Goal: Task Accomplishment & Management: Complete application form

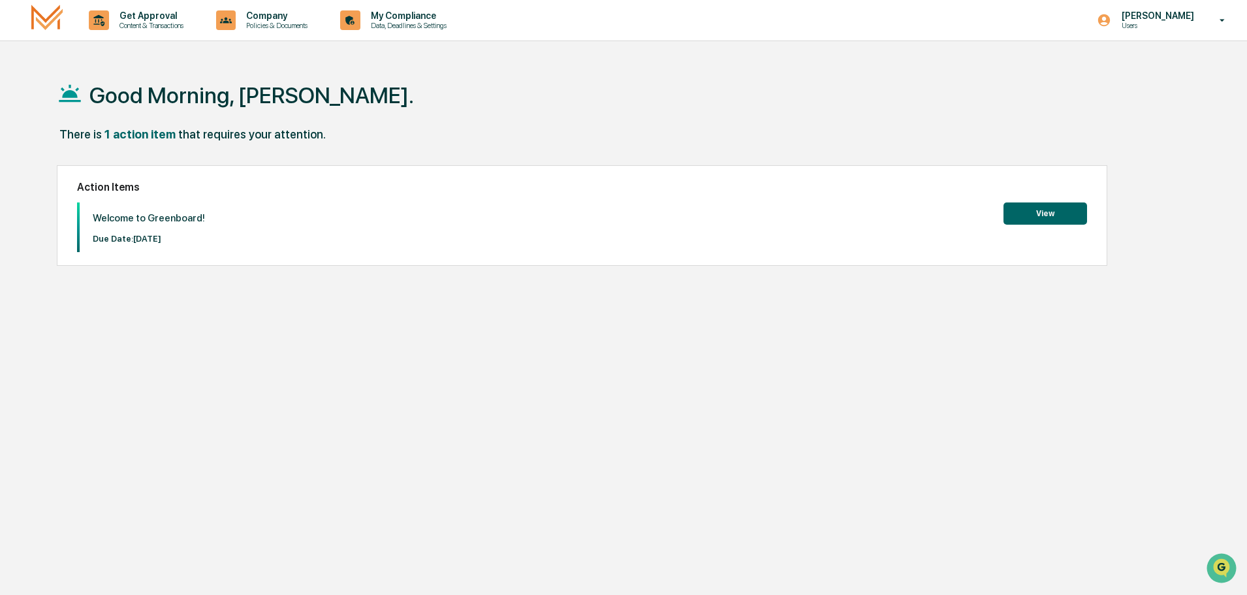
click at [1056, 221] on button "View" at bounding box center [1046, 213] width 84 height 22
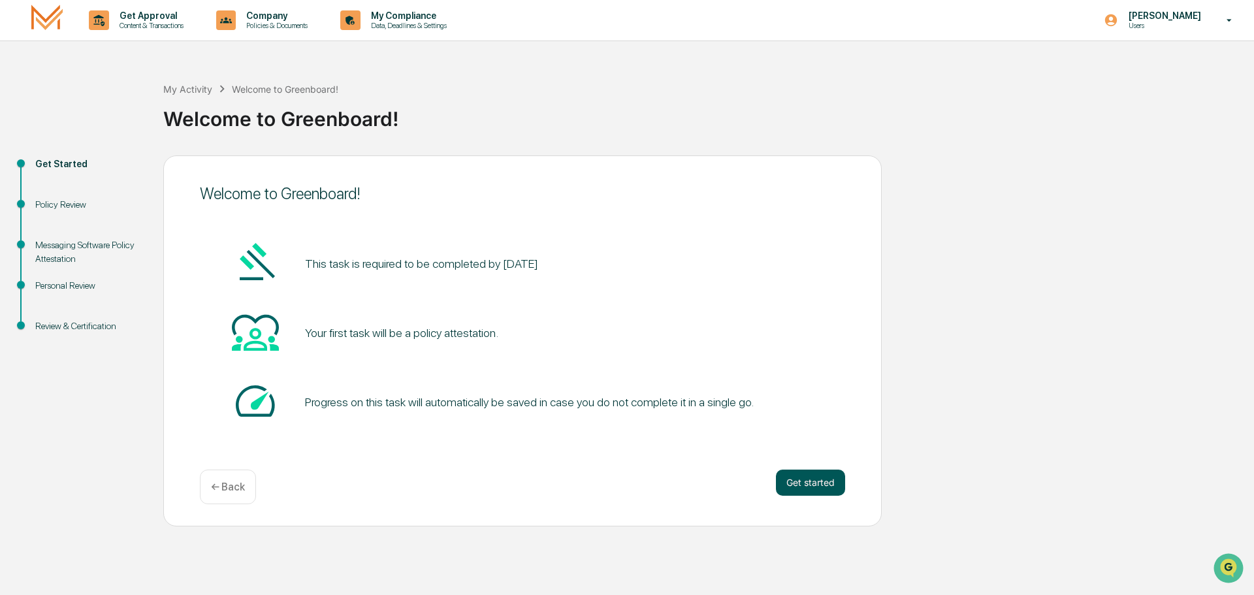
click at [798, 484] on button "Get started" at bounding box center [810, 482] width 69 height 26
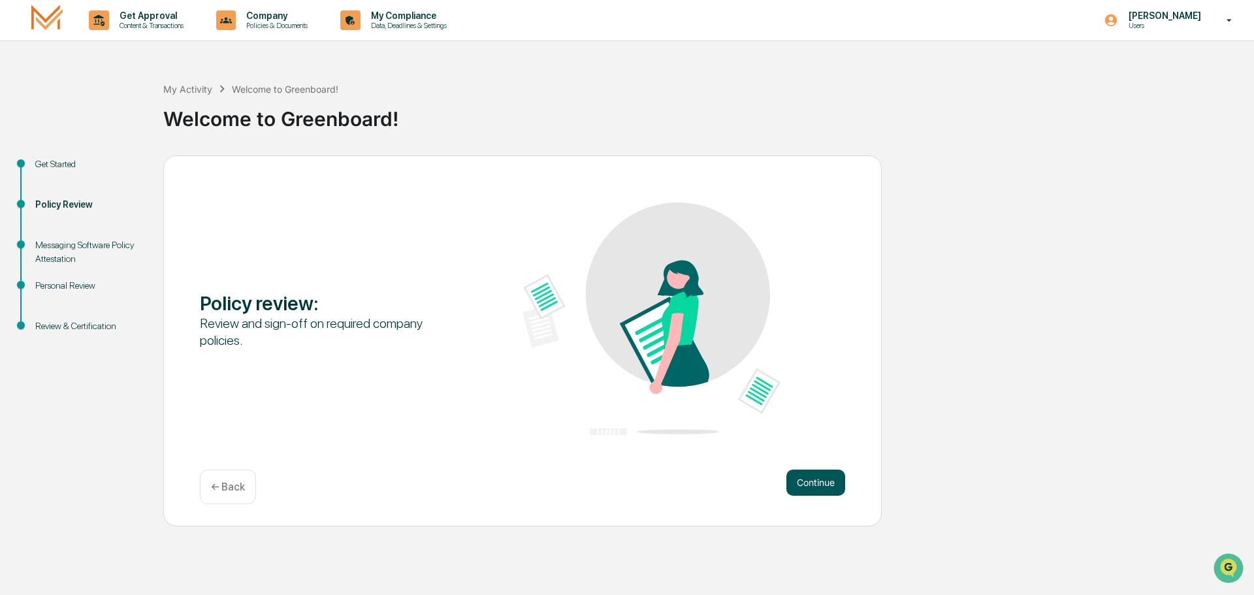
click at [814, 481] on button "Continue" at bounding box center [815, 482] width 59 height 26
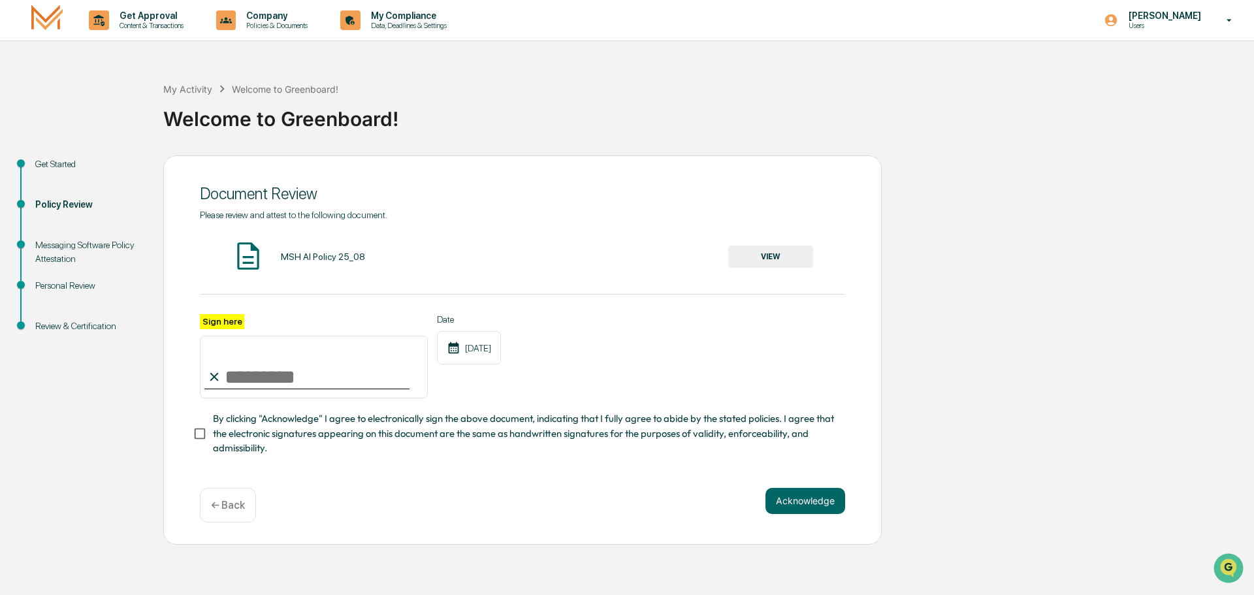
click at [785, 257] on button "VIEW" at bounding box center [770, 257] width 85 height 22
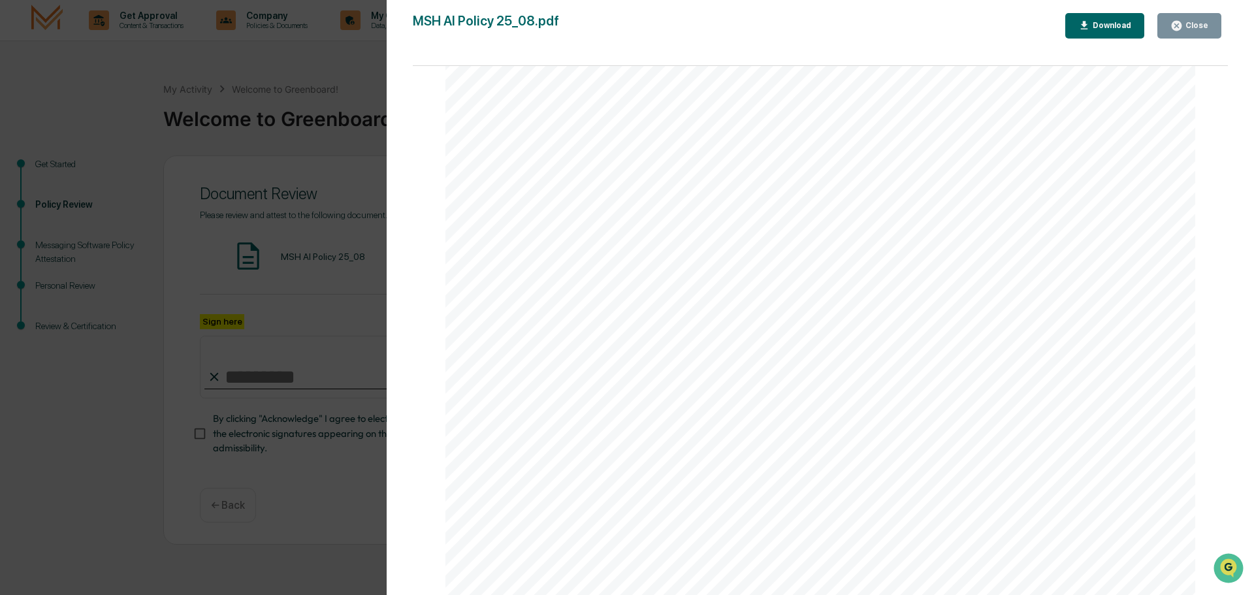
scroll to position [2496, 0]
click at [1178, 26] on icon "button" at bounding box center [1176, 26] width 12 height 12
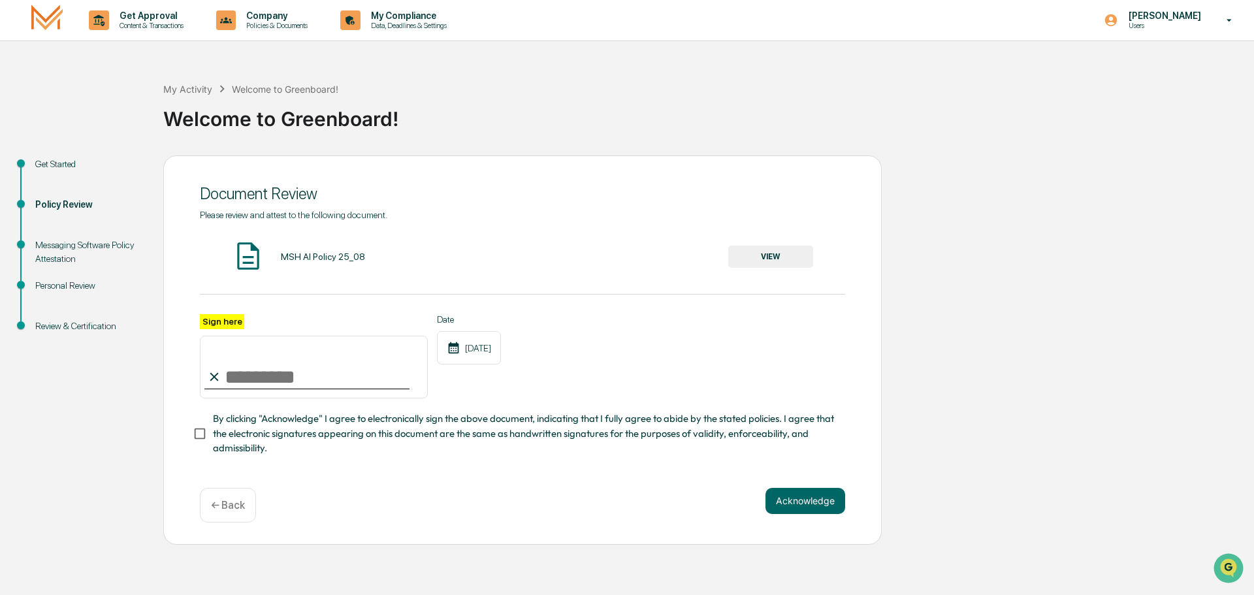
click at [259, 360] on input "Sign here" at bounding box center [314, 367] width 228 height 63
type input "**********"
click at [816, 513] on button "Acknowledge" at bounding box center [805, 501] width 80 height 26
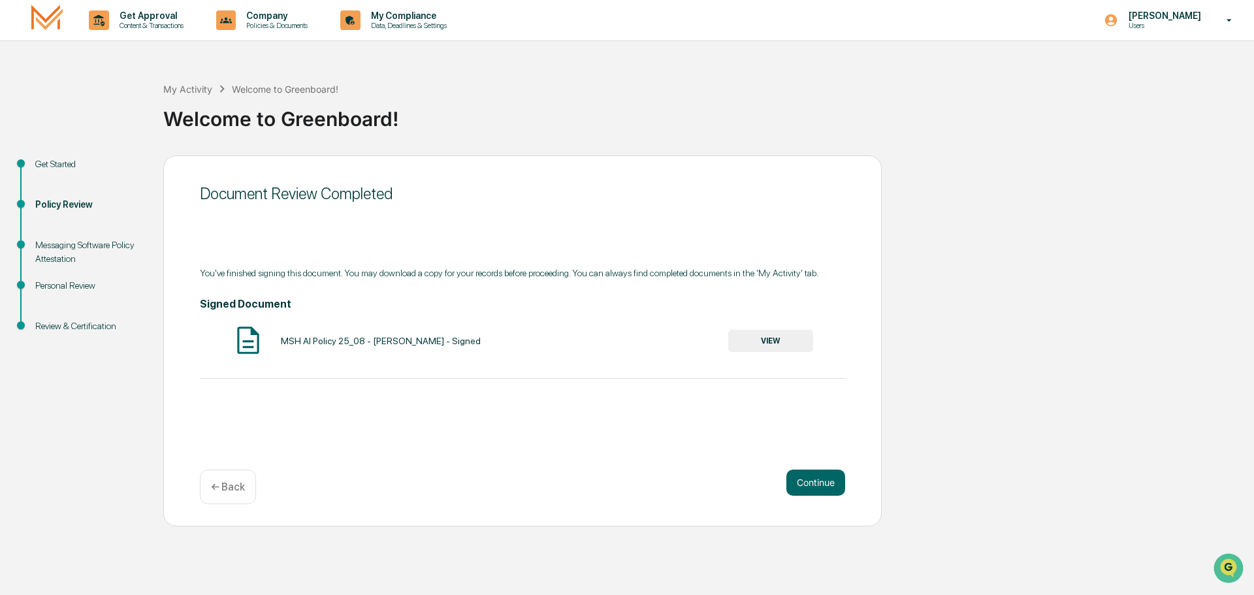
click at [753, 340] on button "VIEW" at bounding box center [770, 341] width 85 height 22
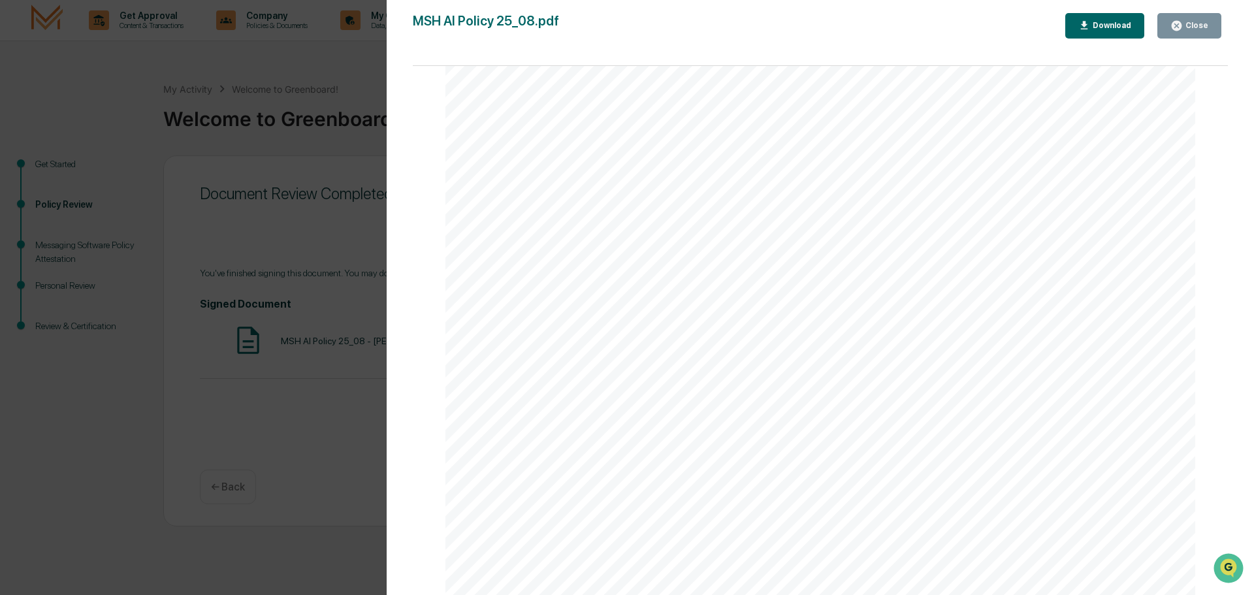
scroll to position [3330, 0]
click at [1113, 24] on div "Download" at bounding box center [1110, 25] width 41 height 9
click at [1188, 37] on button "Close" at bounding box center [1189, 25] width 64 height 25
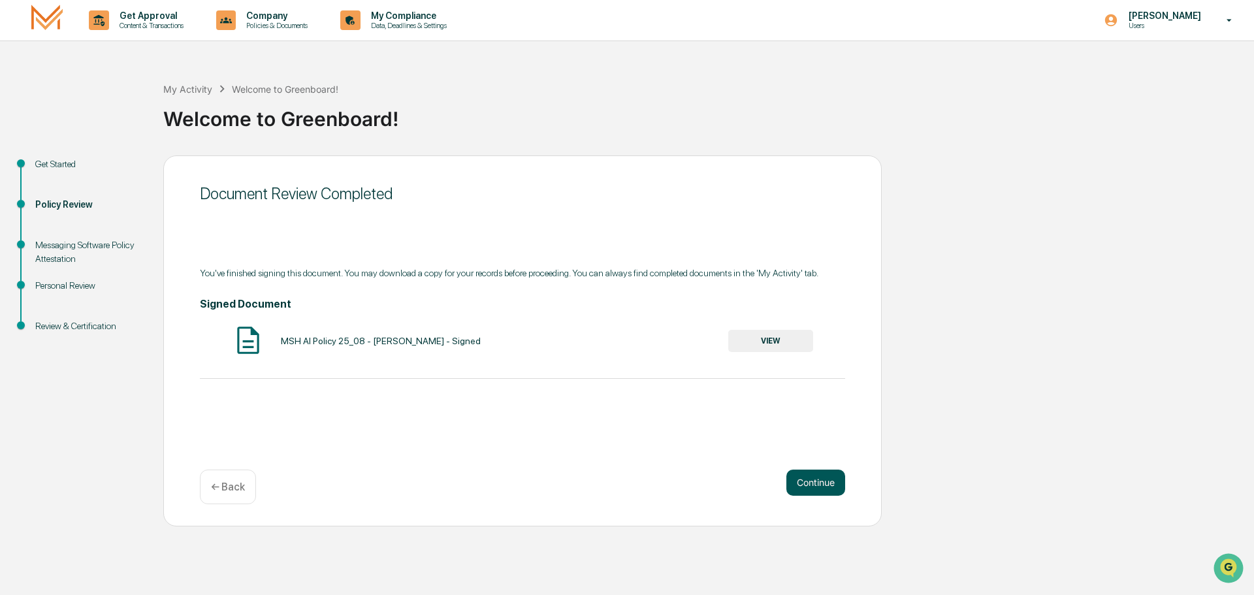
click at [817, 483] on button "Continue" at bounding box center [815, 482] width 59 height 26
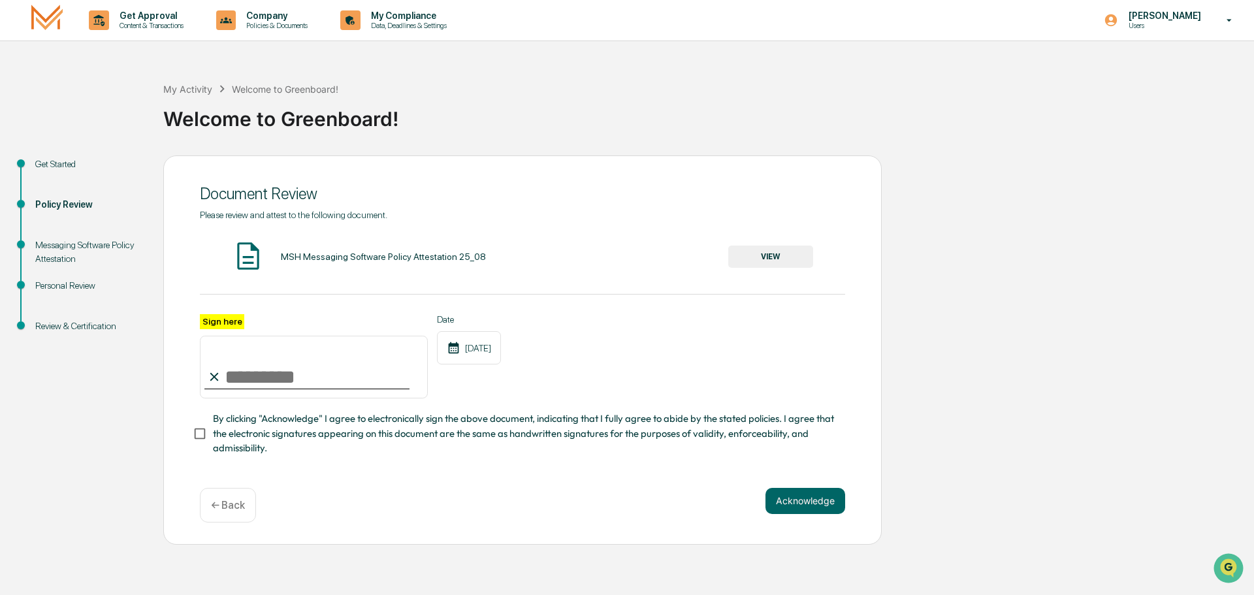
click at [781, 256] on button "VIEW" at bounding box center [770, 257] width 85 height 22
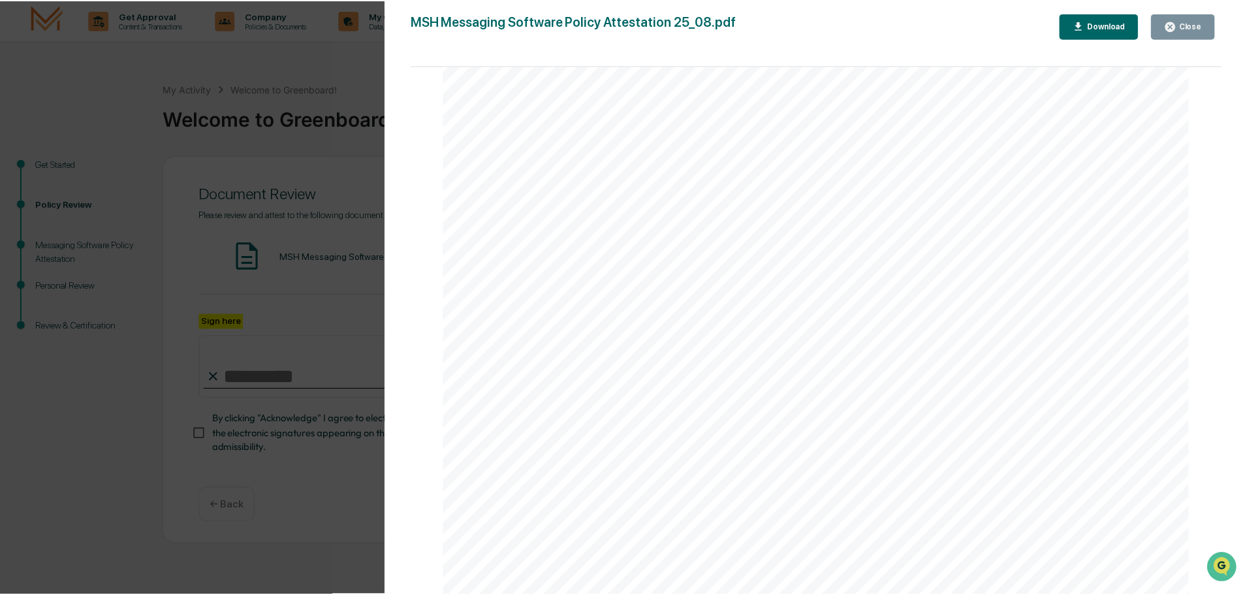
scroll to position [2496, 0]
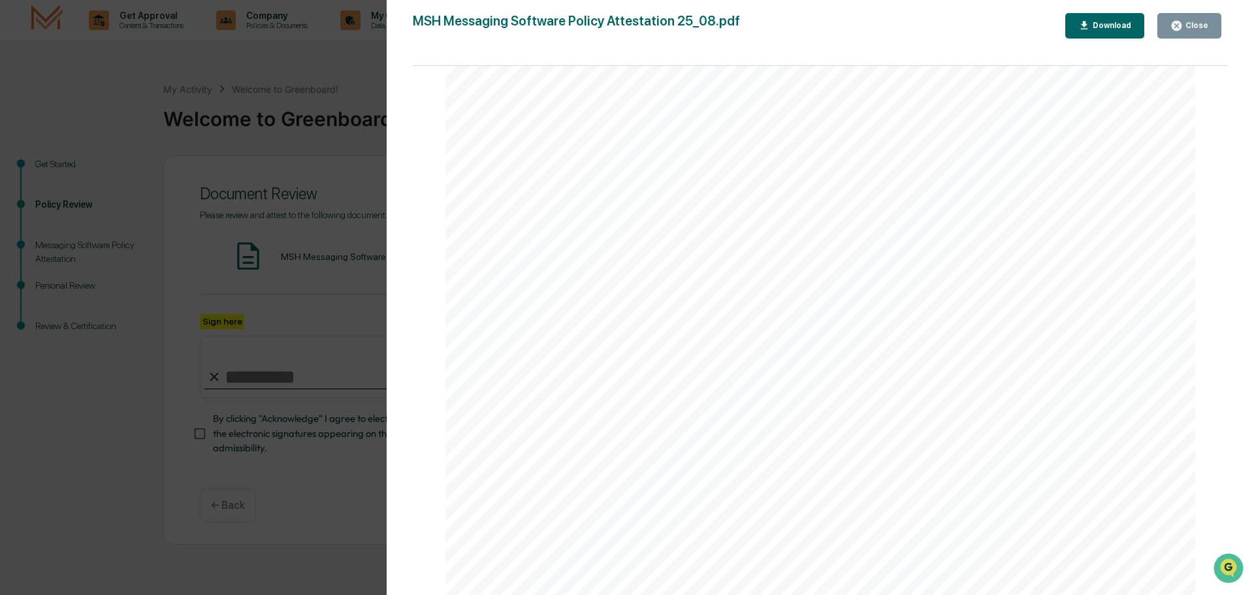
click at [1199, 25] on div "Close" at bounding box center [1194, 25] width 25 height 9
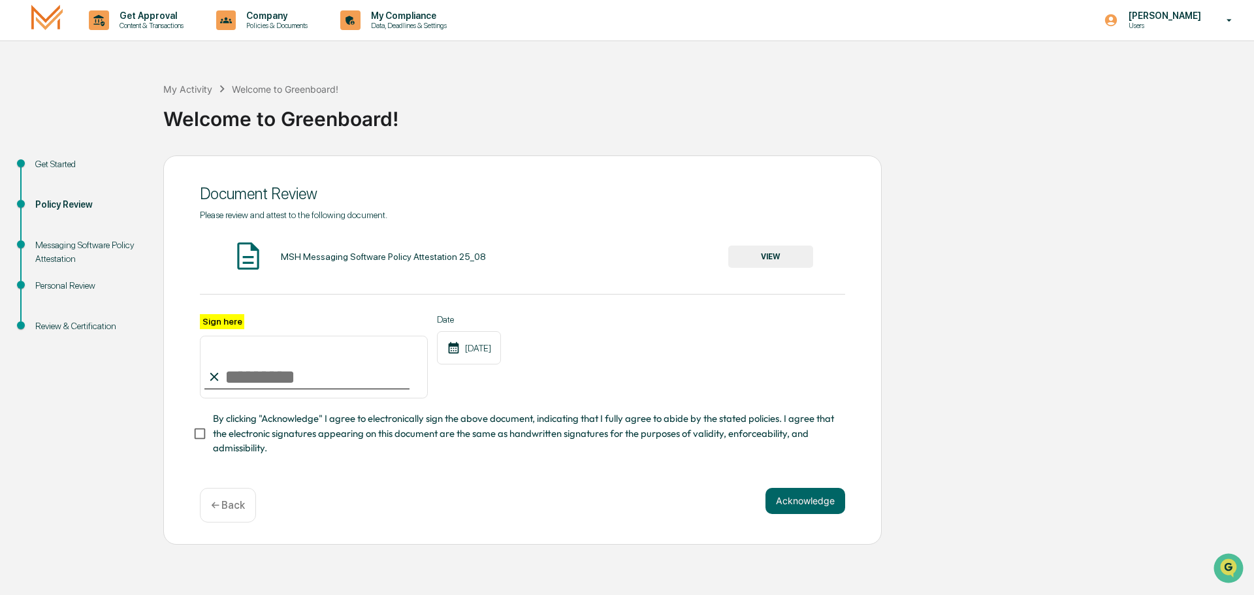
click at [259, 362] on input "Sign here" at bounding box center [314, 367] width 228 height 63
type input "**********"
click at [800, 508] on button "Acknowledge" at bounding box center [805, 501] width 80 height 26
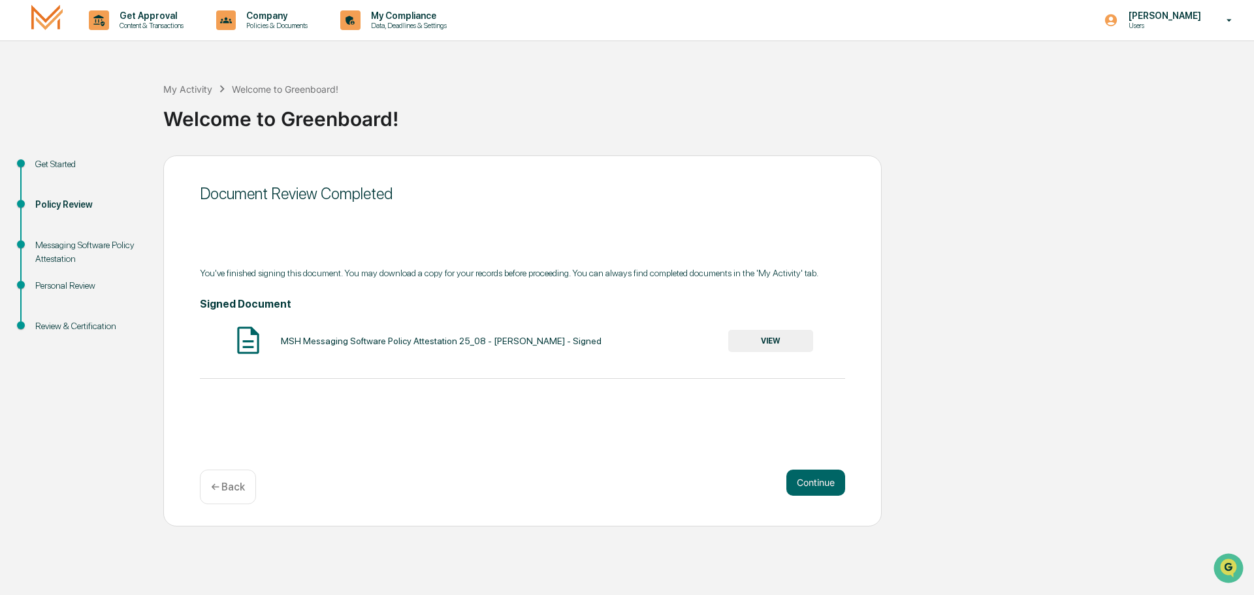
click at [785, 336] on button "VIEW" at bounding box center [770, 341] width 85 height 22
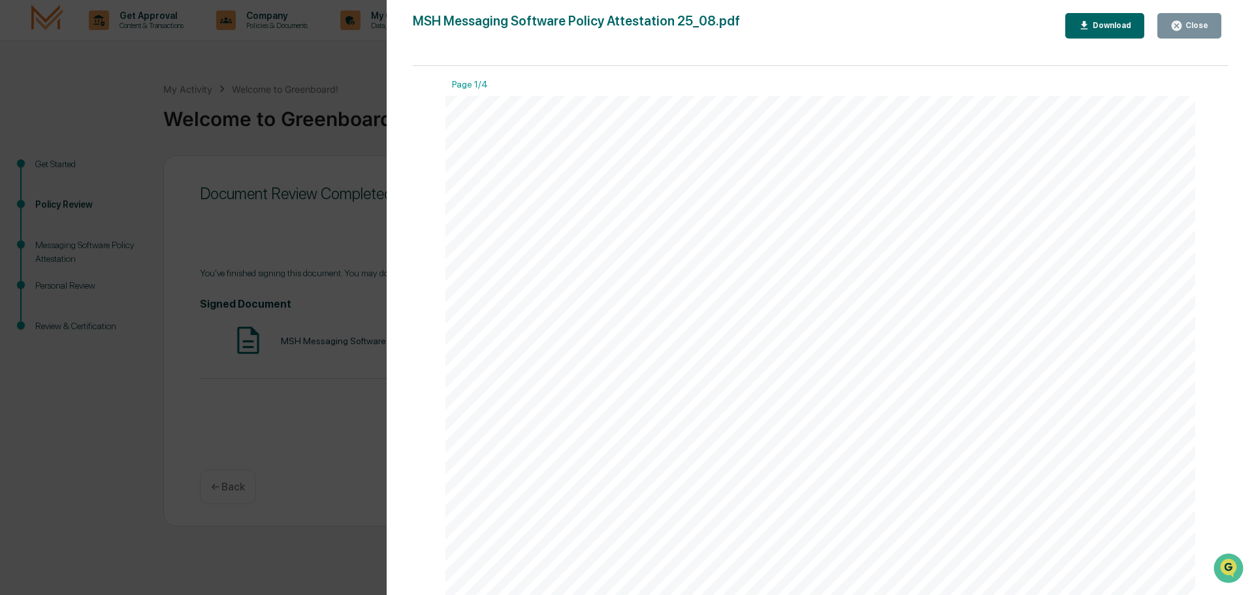
click at [1106, 25] on div "Download" at bounding box center [1110, 25] width 41 height 9
click at [1184, 24] on div "Close" at bounding box center [1194, 25] width 25 height 9
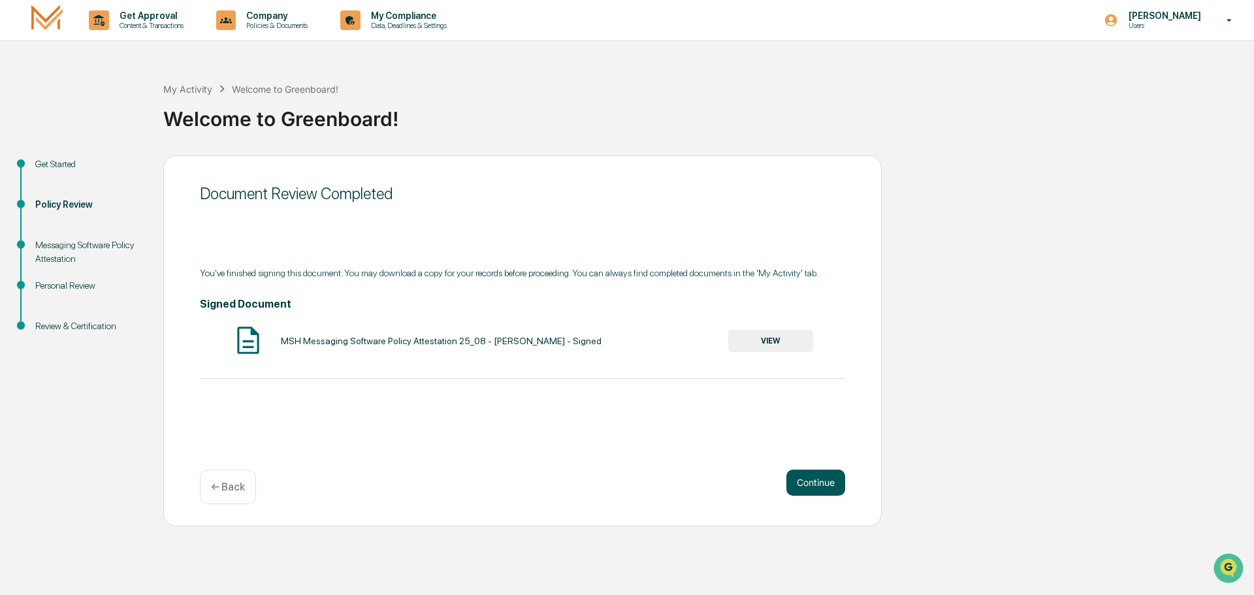
click at [793, 484] on button "Continue" at bounding box center [815, 482] width 59 height 26
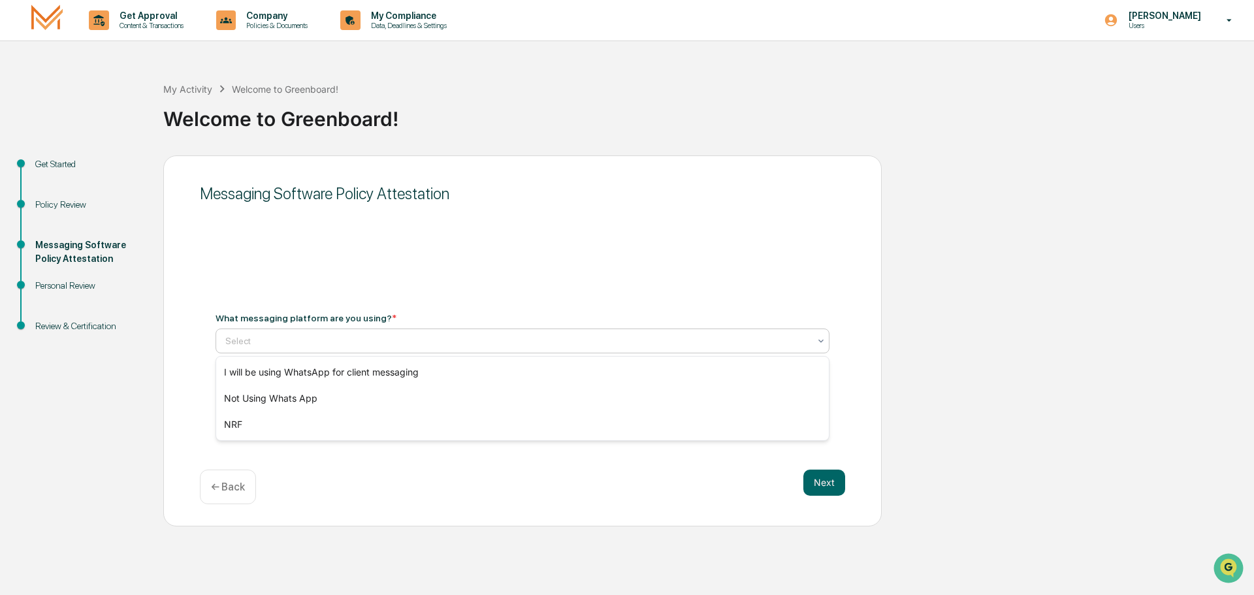
click at [481, 349] on div "Select" at bounding box center [517, 341] width 597 height 18
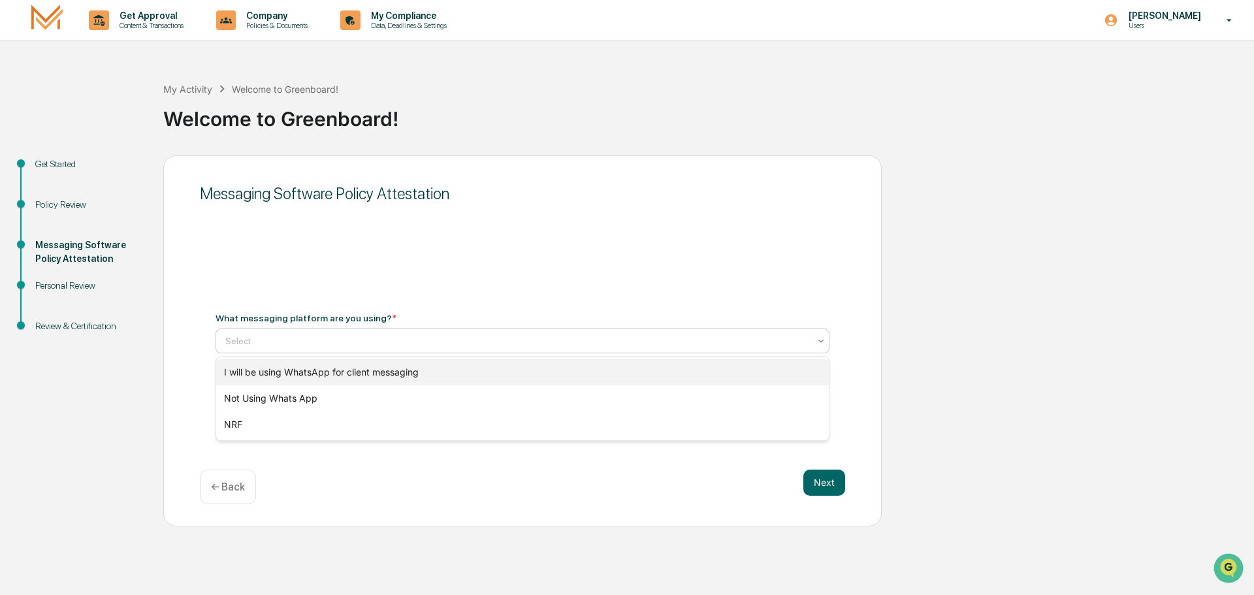
click at [473, 375] on div "I will be using WhatsApp for client messaging" at bounding box center [522, 372] width 612 height 26
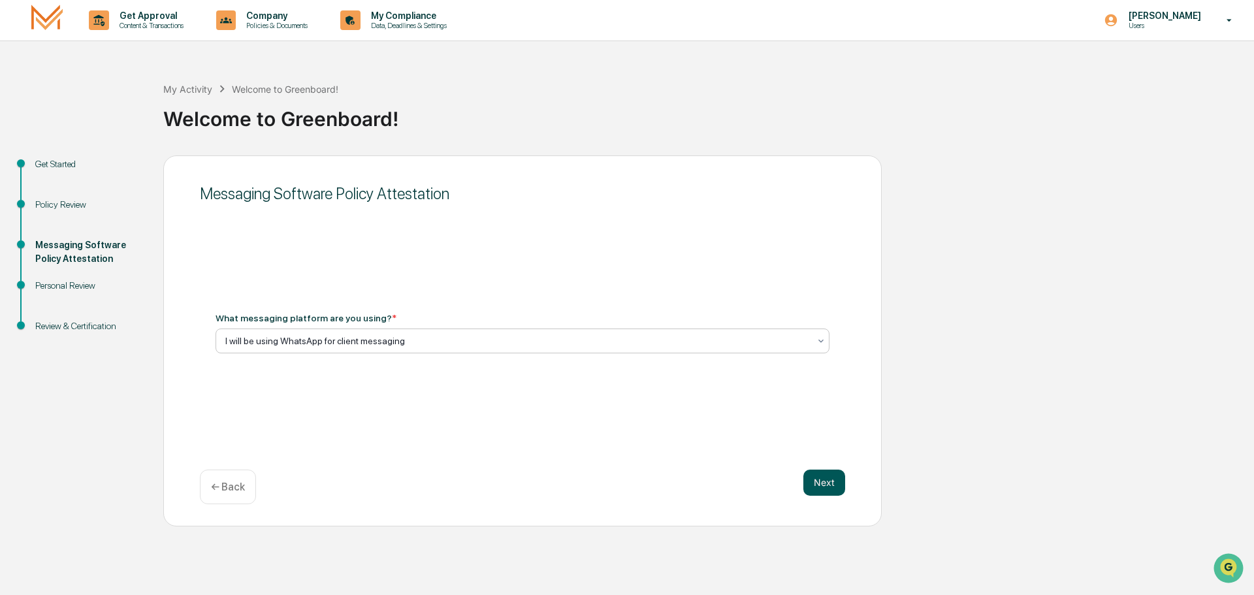
click at [806, 482] on button "Next" at bounding box center [824, 482] width 42 height 26
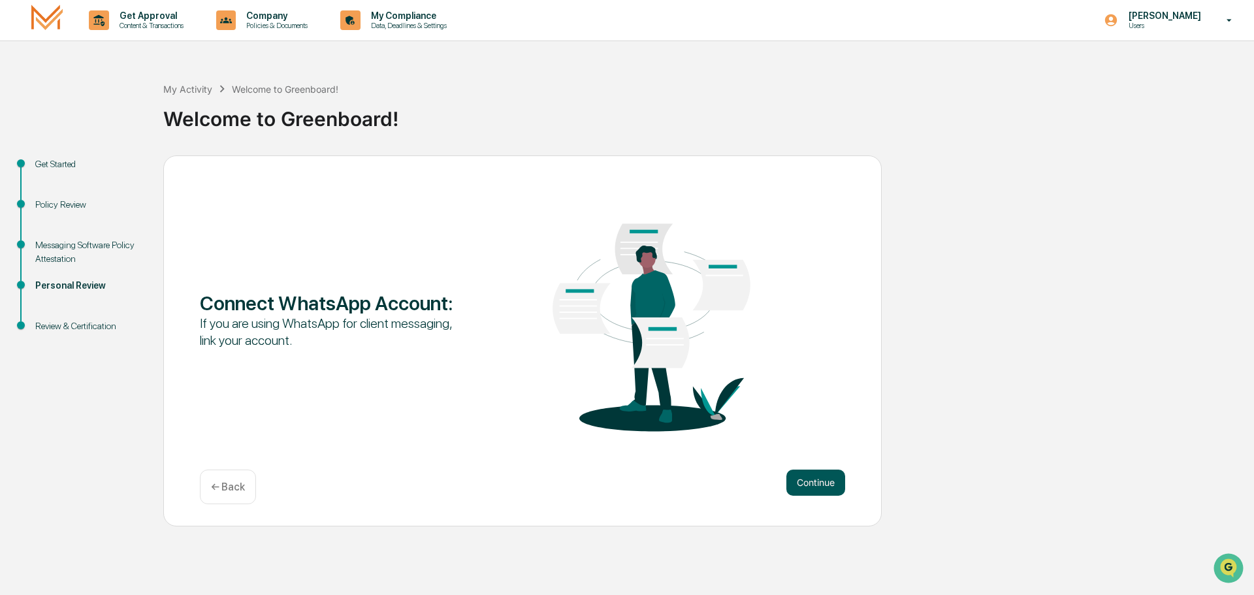
click at [797, 480] on button "Continue" at bounding box center [815, 482] width 59 height 26
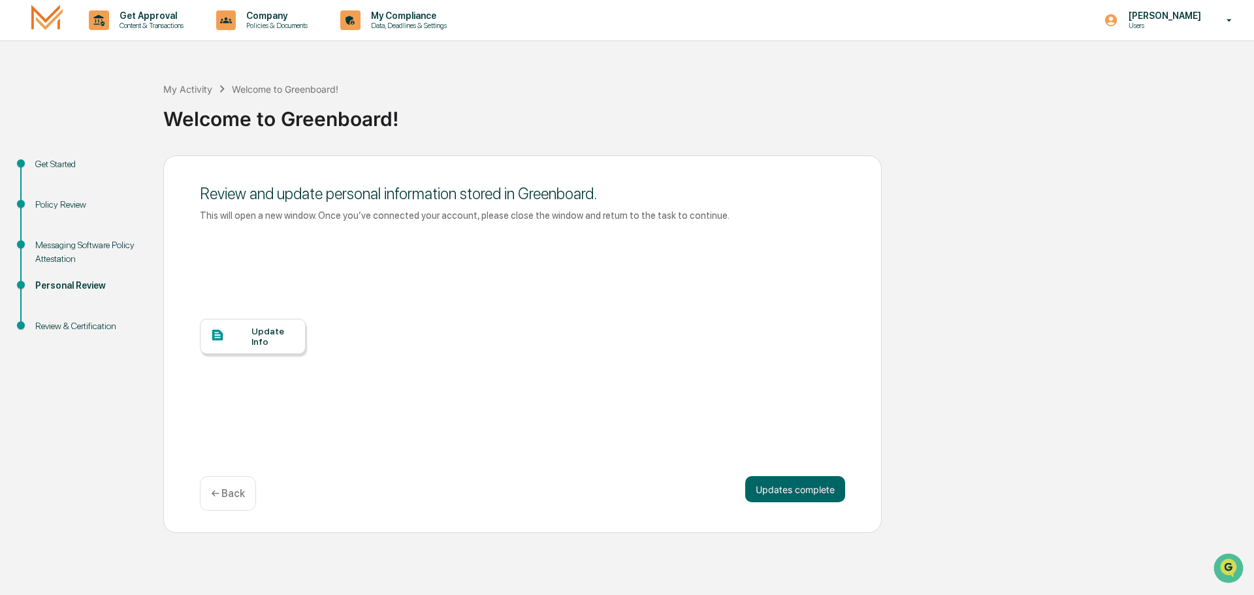
click at [291, 341] on div "Update Info" at bounding box center [273, 336] width 44 height 21
click at [782, 492] on button "Updates complete" at bounding box center [795, 489] width 100 height 26
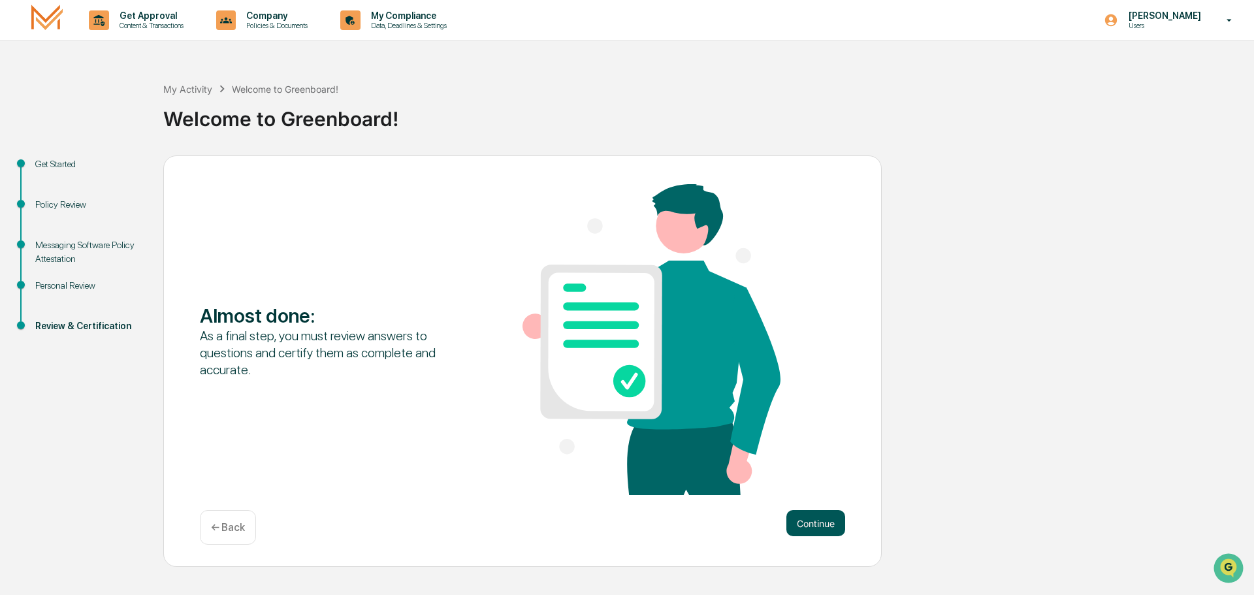
click at [812, 530] on button "Continue" at bounding box center [815, 523] width 59 height 26
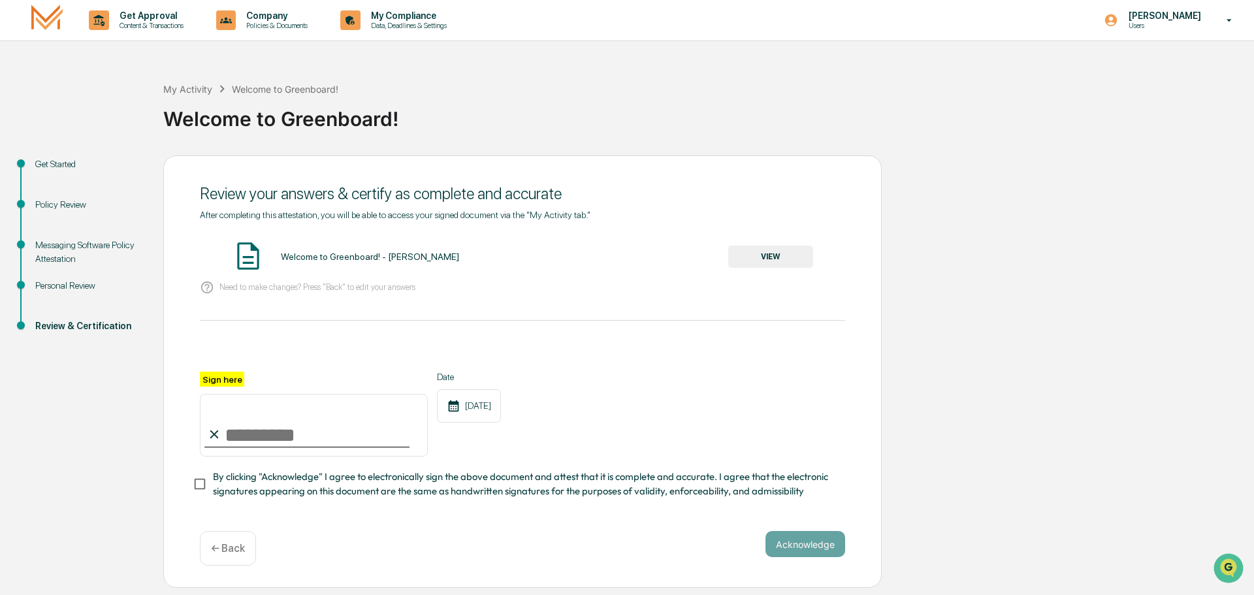
click at [266, 430] on input "Sign here" at bounding box center [314, 425] width 228 height 63
type input "**********"
click at [780, 549] on button "Acknowledge" at bounding box center [805, 544] width 80 height 26
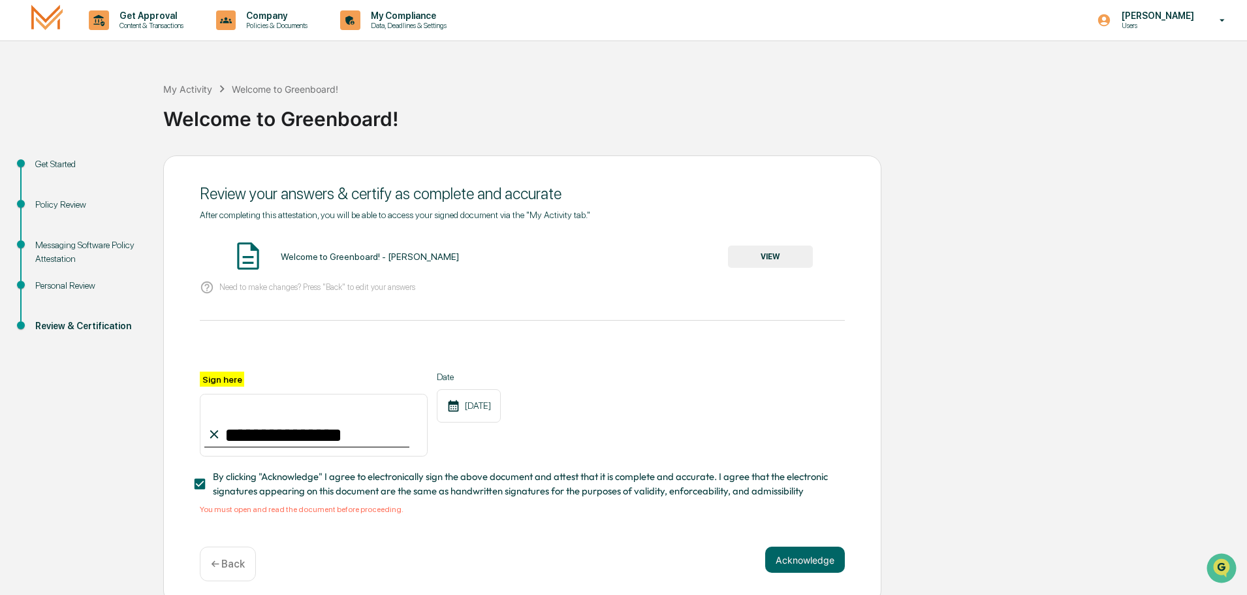
scroll to position [12, 0]
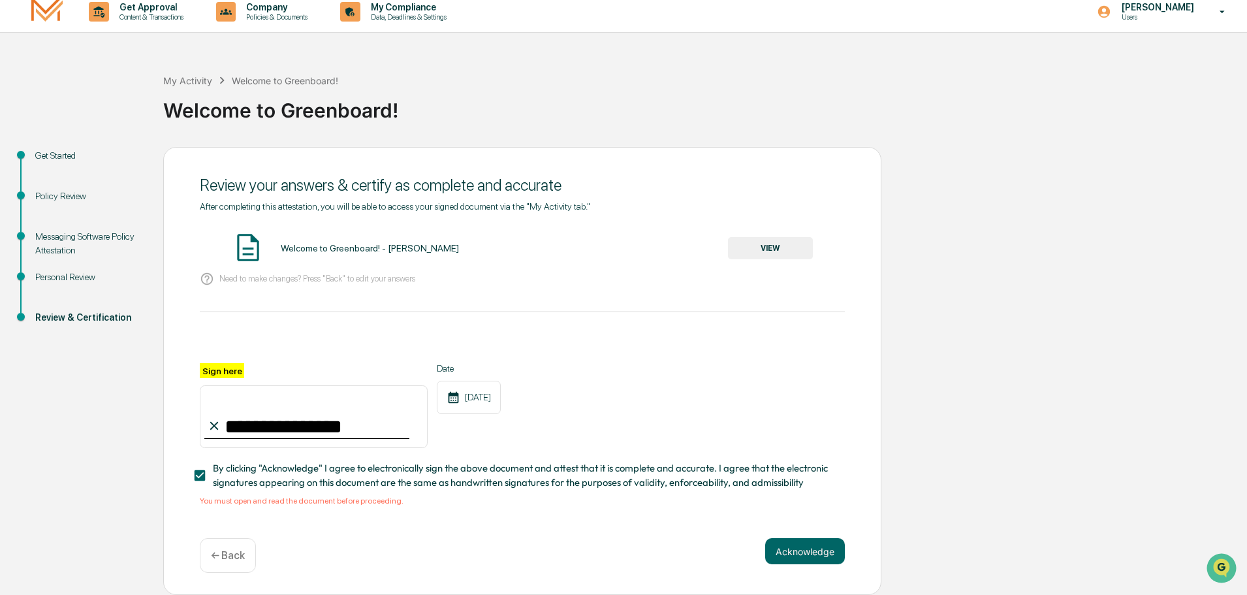
click at [771, 246] on button "VIEW" at bounding box center [770, 248] width 85 height 22
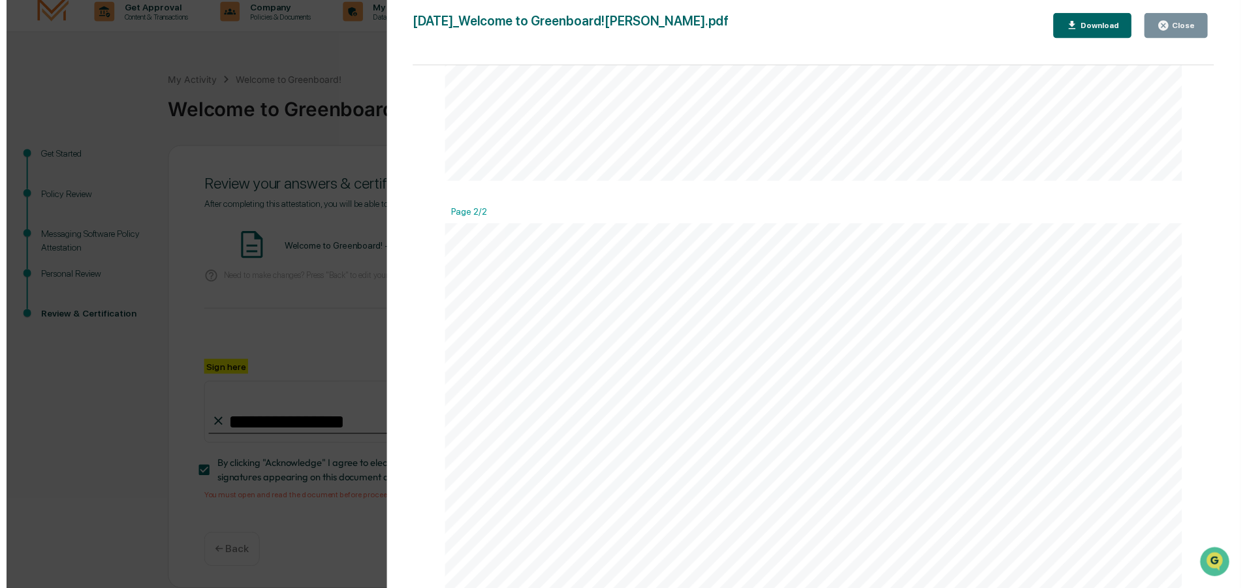
scroll to position [979, 0]
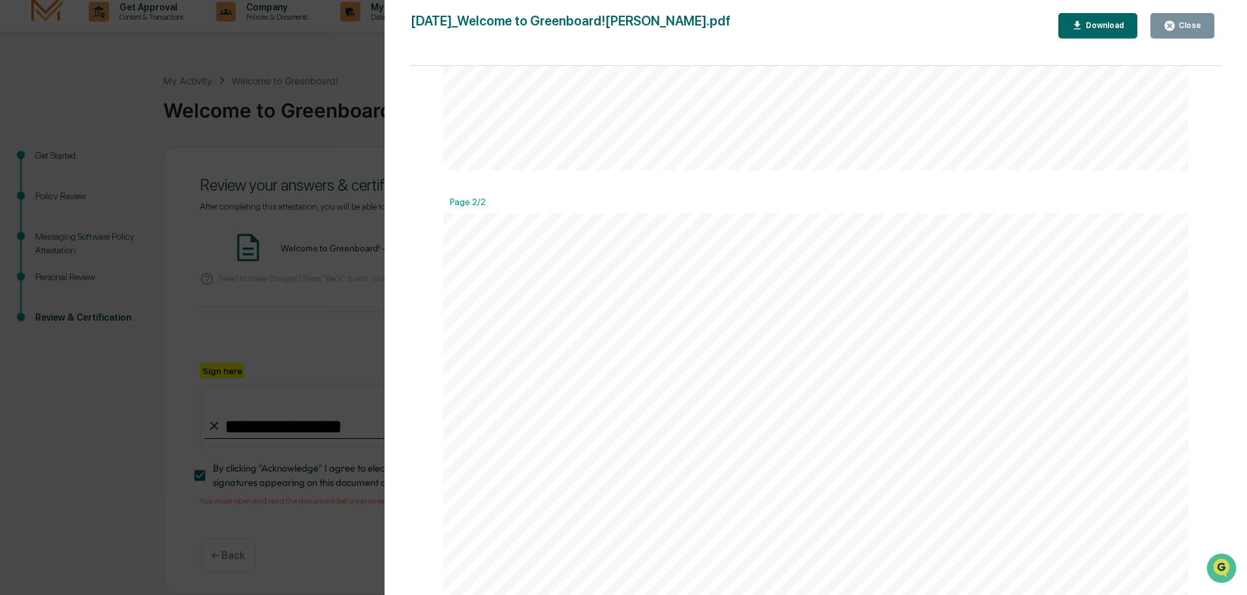
click at [1196, 19] on button "Close" at bounding box center [1182, 25] width 64 height 25
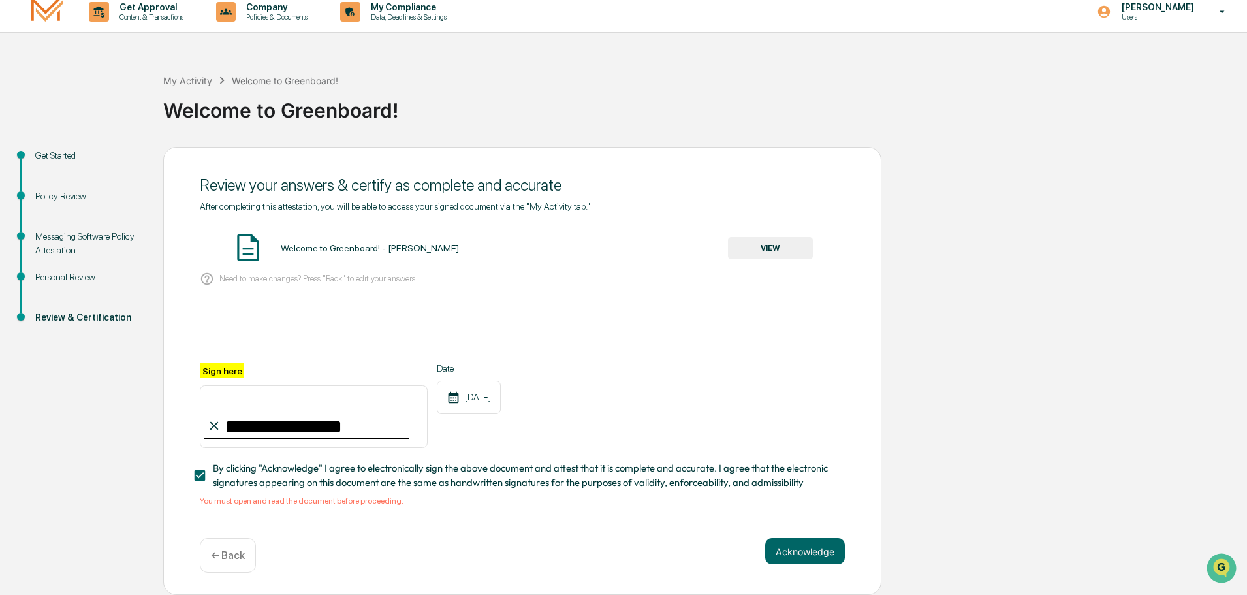
click at [227, 564] on div "← Back" at bounding box center [228, 555] width 56 height 35
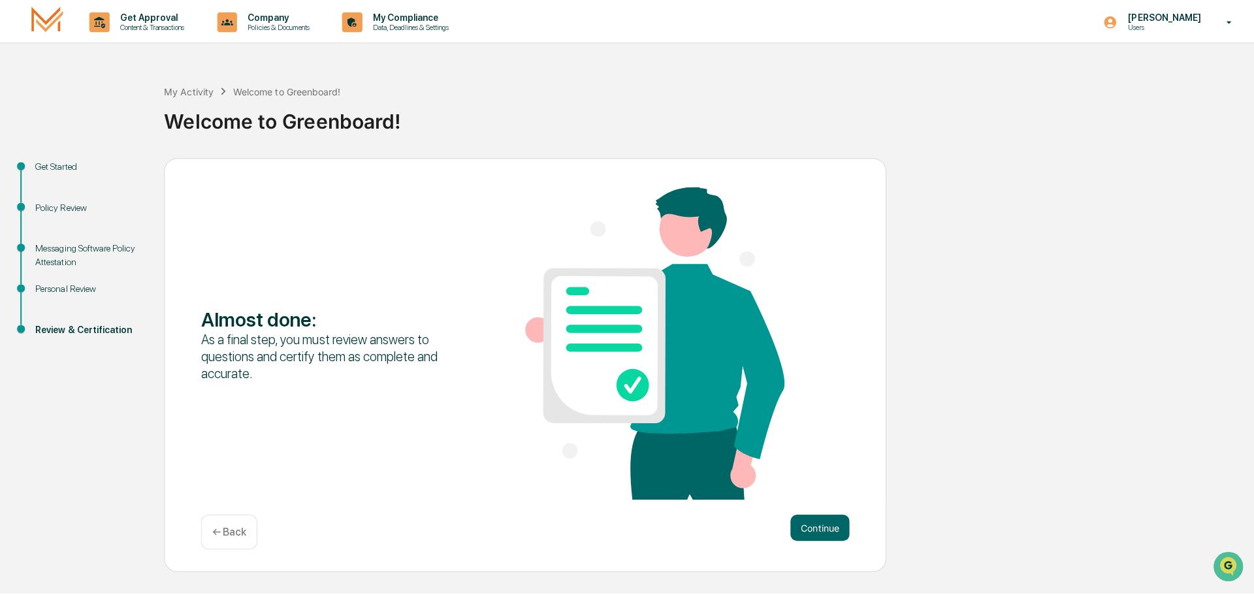
scroll to position [0, 0]
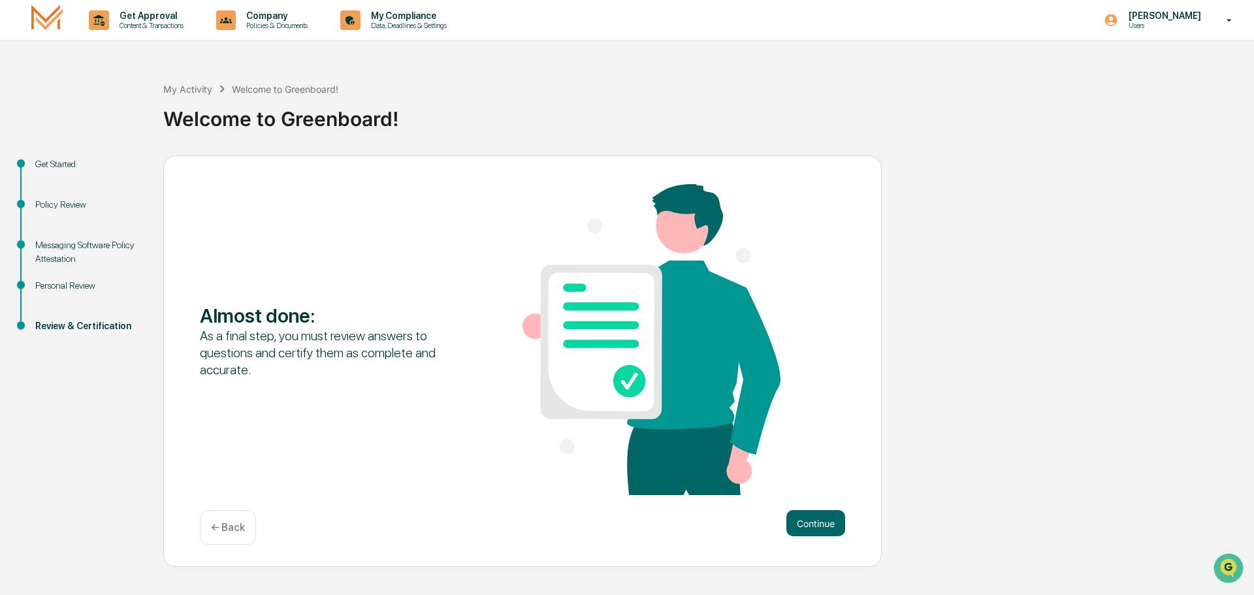
click at [216, 539] on div "← Back" at bounding box center [228, 527] width 56 height 35
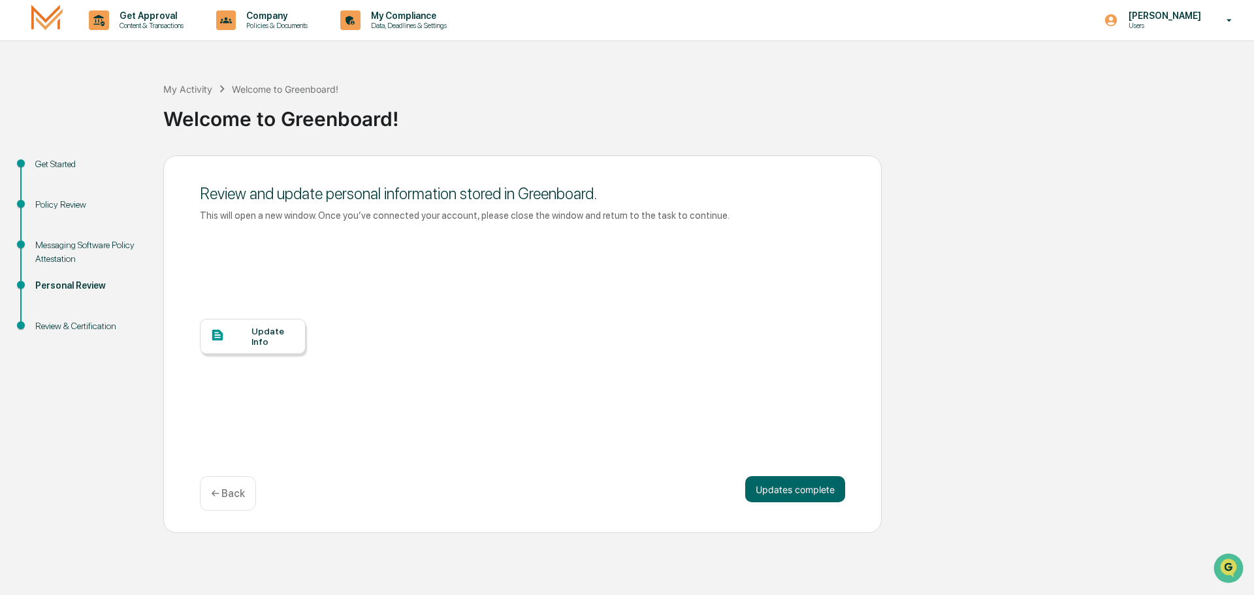
click at [222, 501] on div "← Back" at bounding box center [228, 493] width 56 height 35
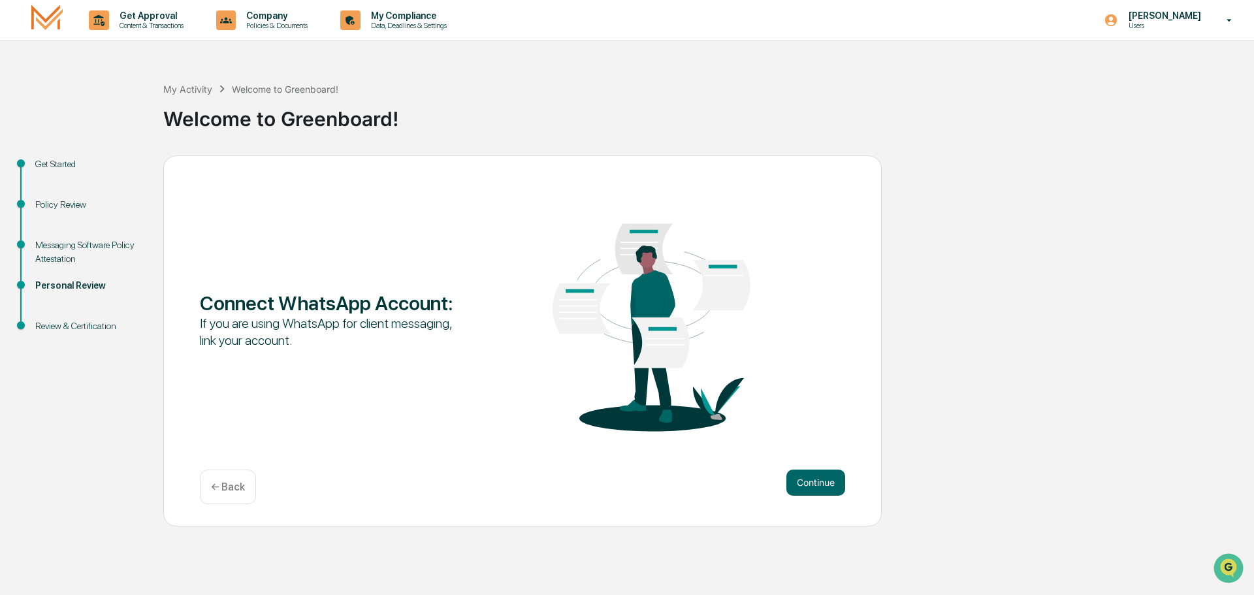
click at [222, 501] on div "← Back" at bounding box center [228, 486] width 56 height 35
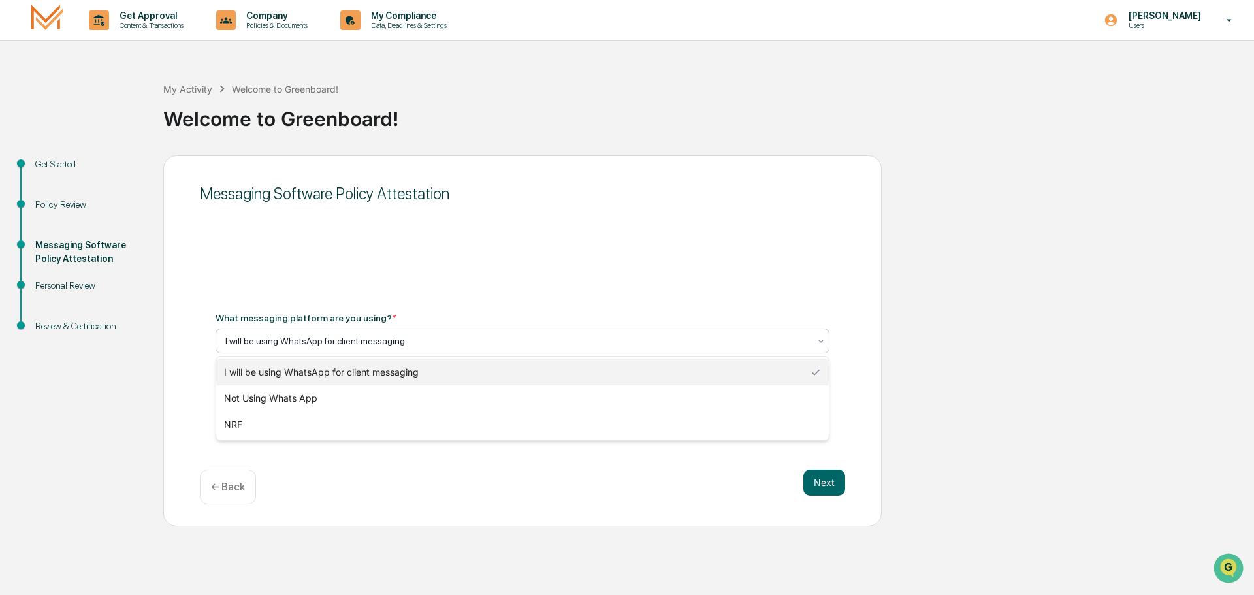
click at [330, 341] on div at bounding box center [517, 340] width 584 height 13
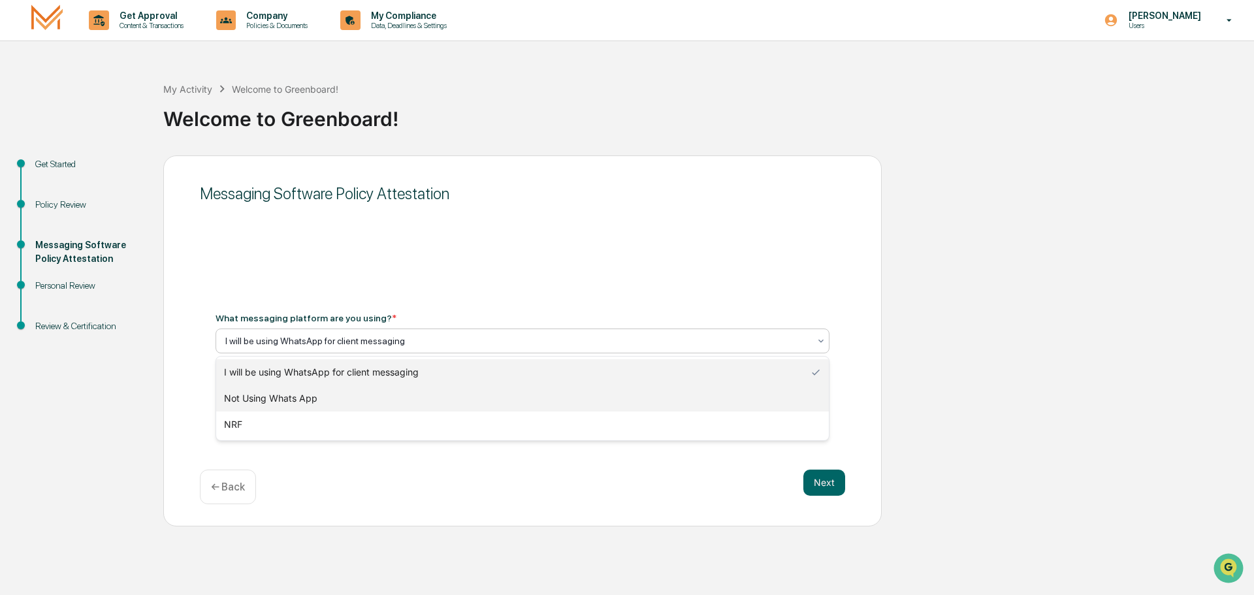
click at [319, 398] on div "Not Using Whats App" at bounding box center [522, 398] width 612 height 26
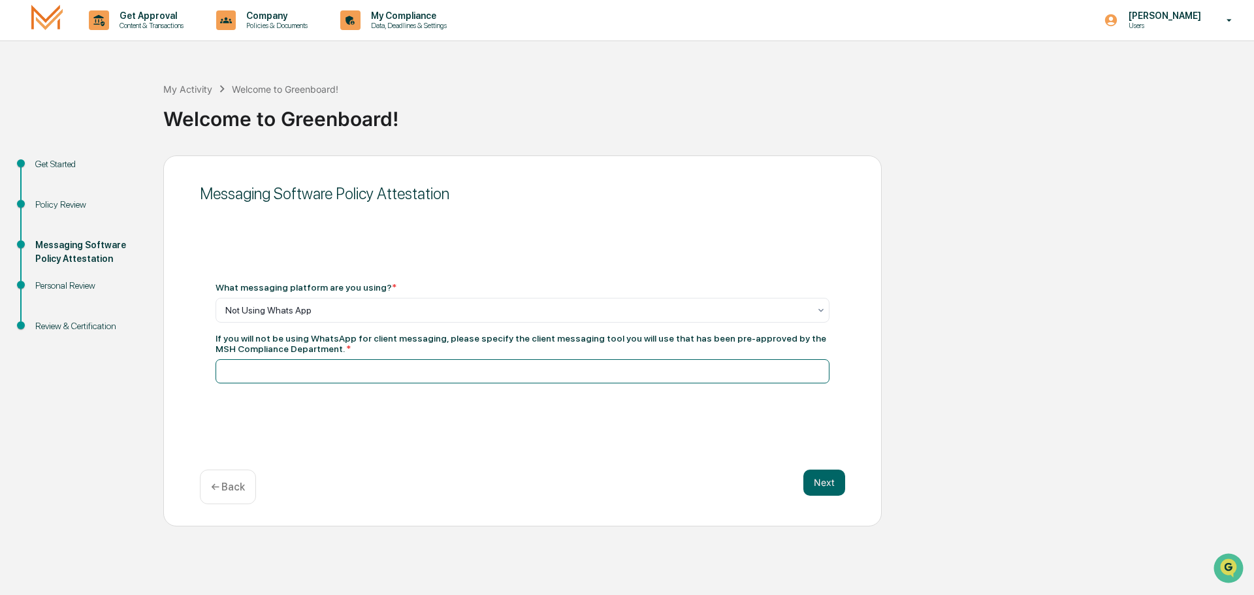
click at [330, 370] on input at bounding box center [522, 371] width 614 height 24
click at [618, 383] on input "**********" at bounding box center [522, 371] width 614 height 24
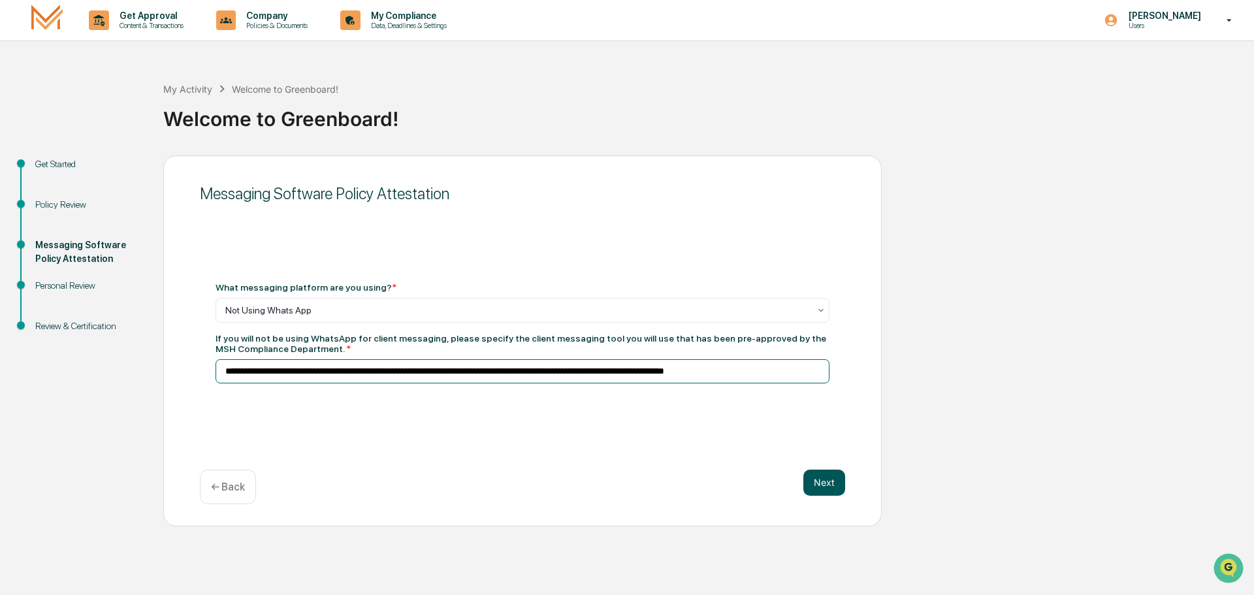
type input "**********"
click at [831, 489] on button "Next" at bounding box center [824, 482] width 42 height 26
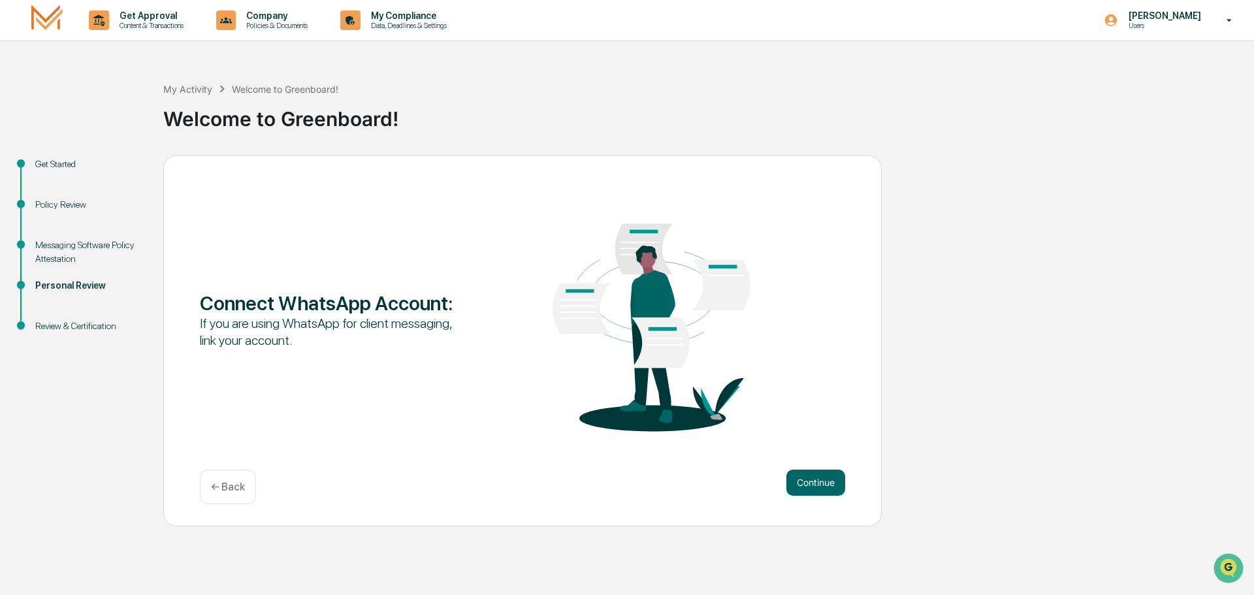
click at [831, 489] on button "Continue" at bounding box center [815, 482] width 59 height 26
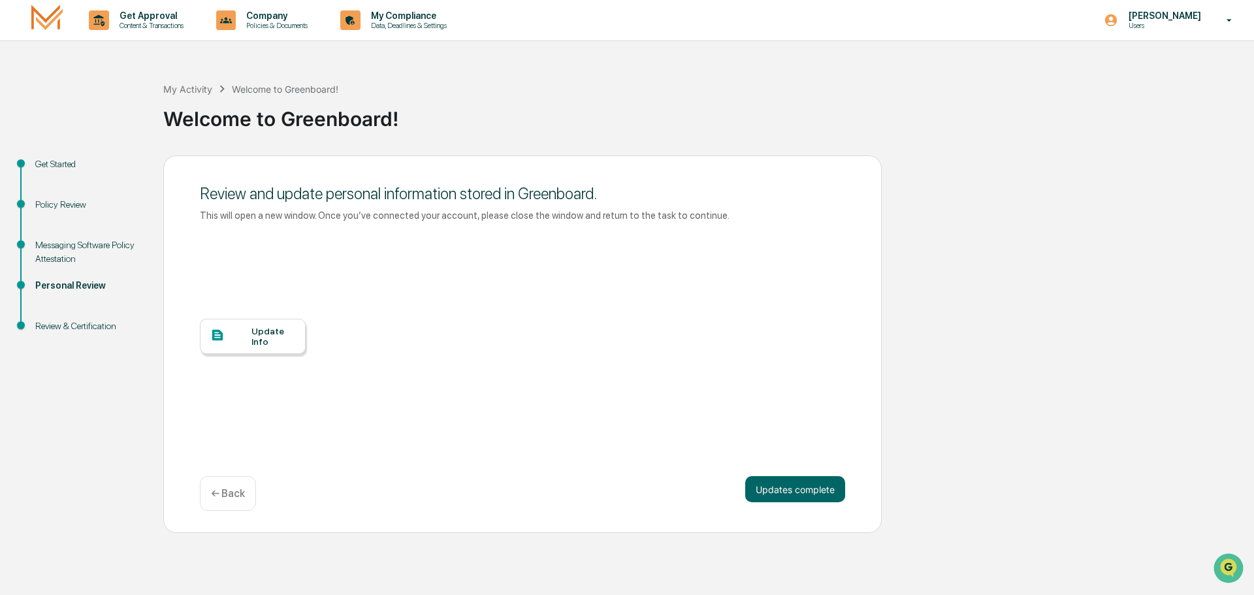
click at [831, 489] on button "Updates complete" at bounding box center [795, 489] width 100 height 26
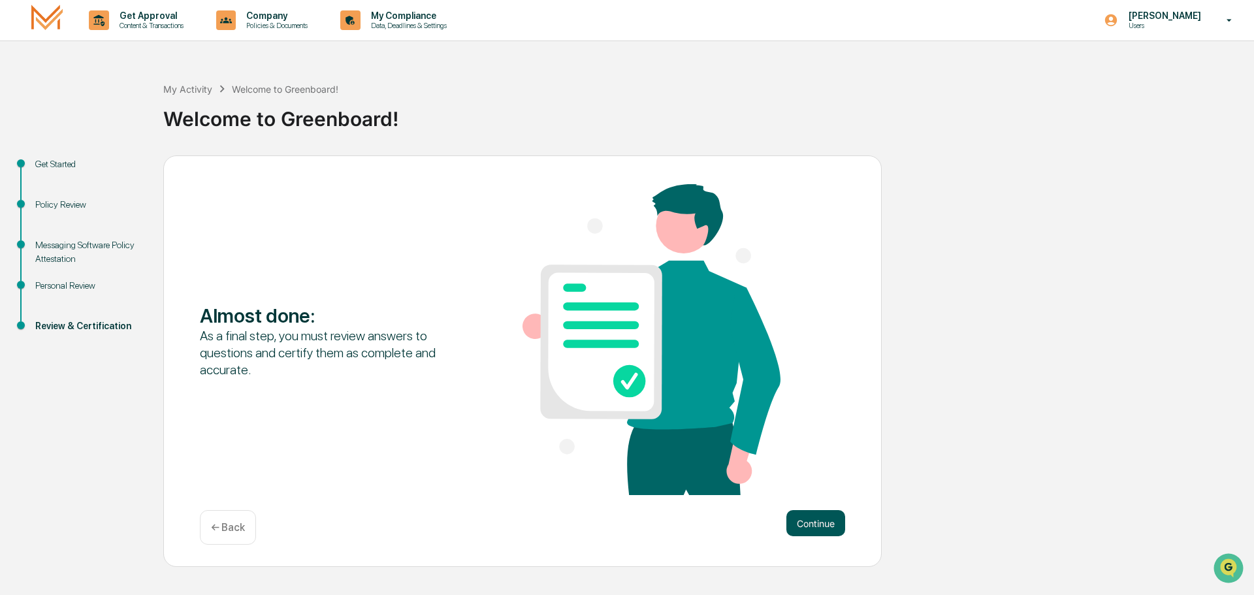
click at [804, 528] on button "Continue" at bounding box center [815, 523] width 59 height 26
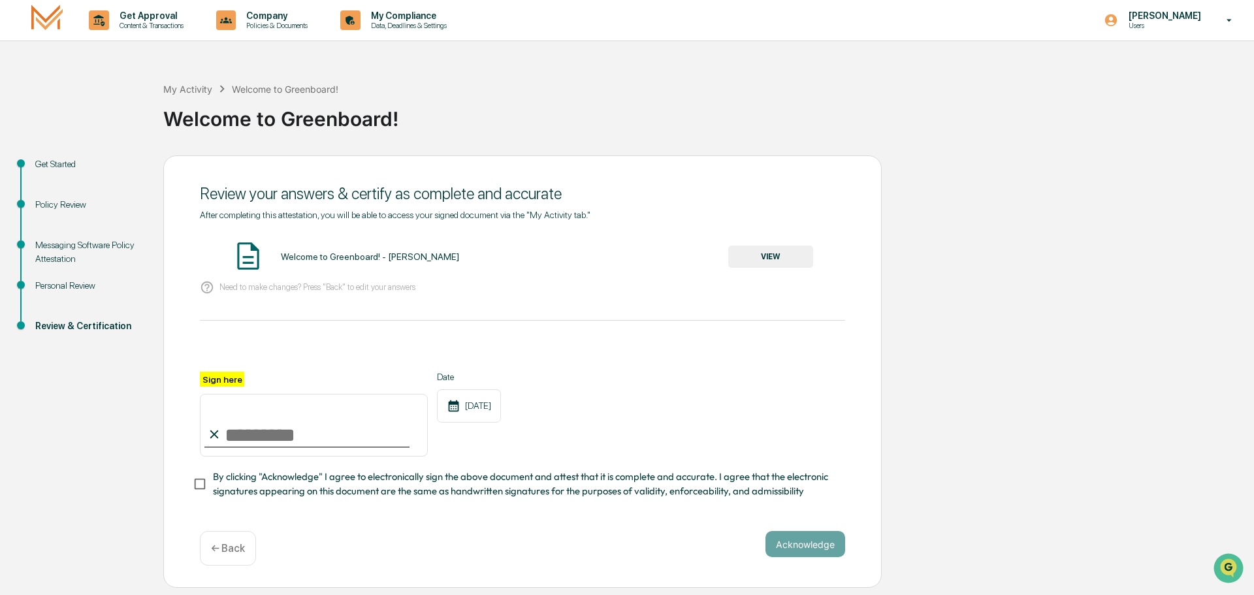
click at [756, 257] on button "VIEW" at bounding box center [770, 257] width 85 height 22
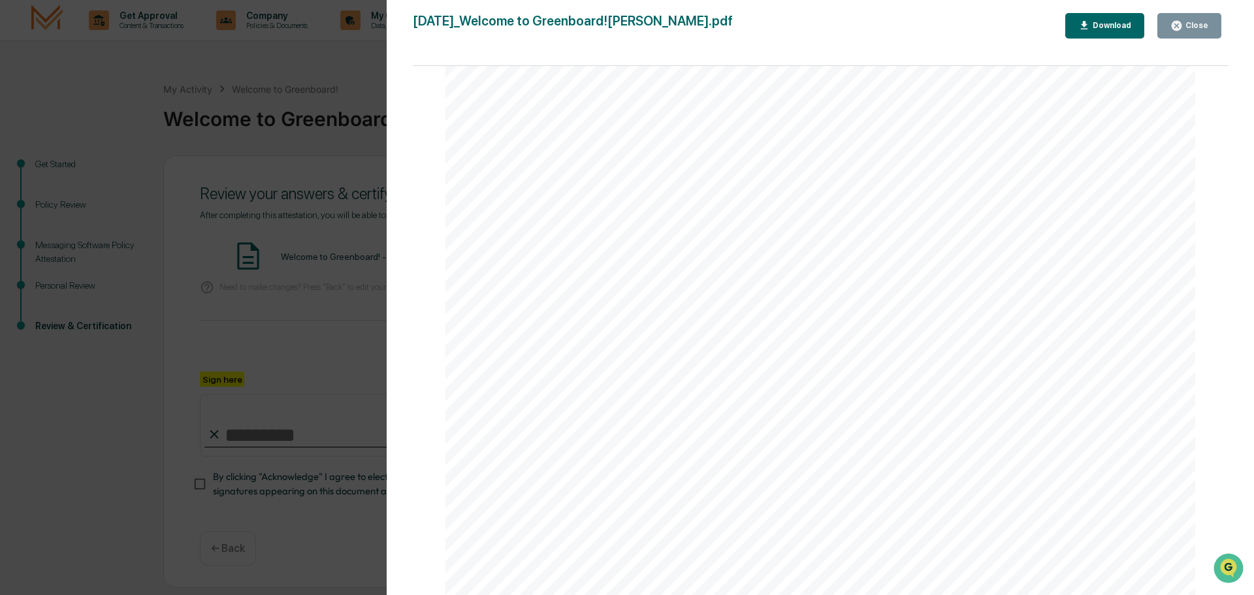
scroll to position [1664, 0]
click at [1185, 31] on div "Close" at bounding box center [1189, 26] width 38 height 12
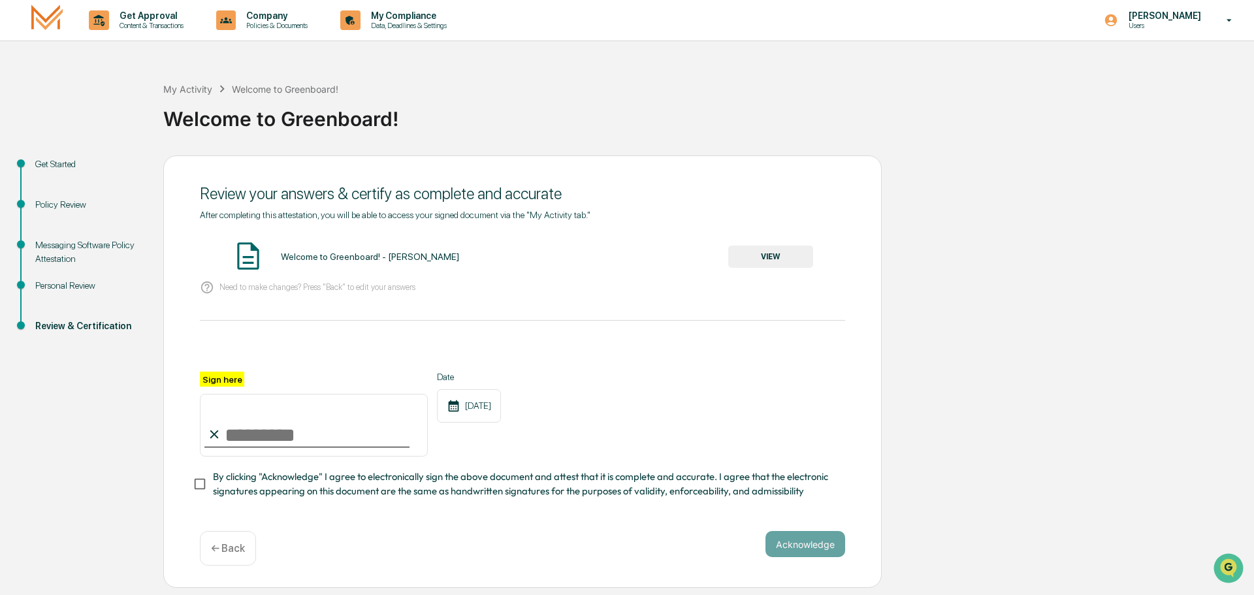
click at [294, 428] on input "Sign here" at bounding box center [314, 425] width 228 height 63
type input "**********"
click at [813, 547] on button "Acknowledge" at bounding box center [805, 544] width 80 height 26
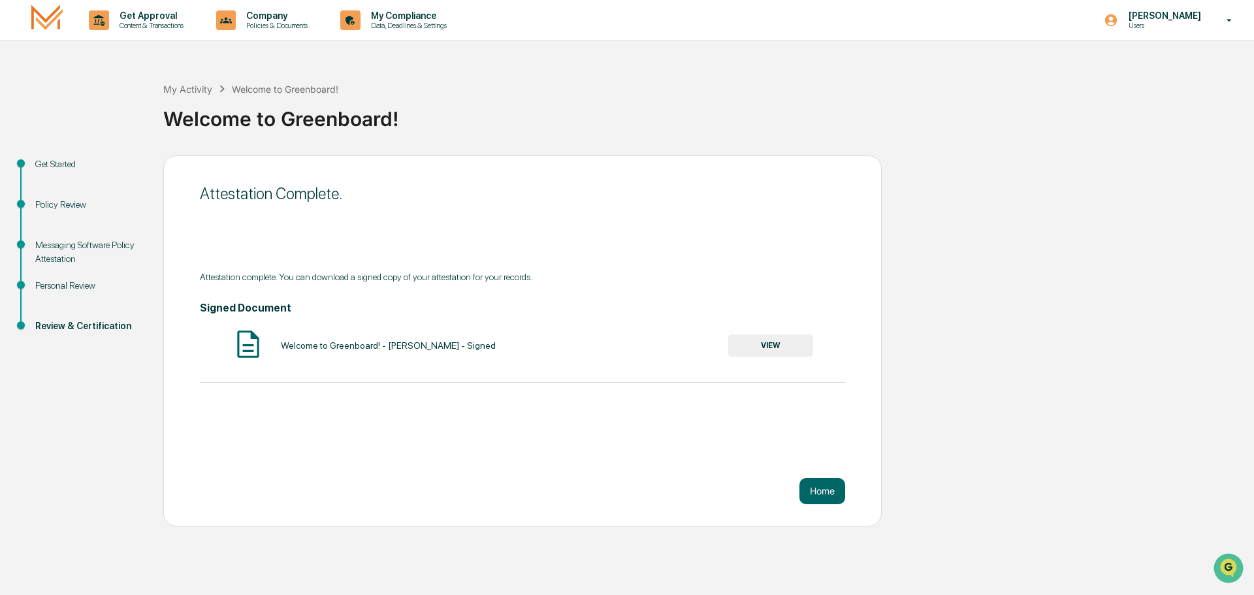
click at [778, 350] on button "VIEW" at bounding box center [770, 345] width 85 height 22
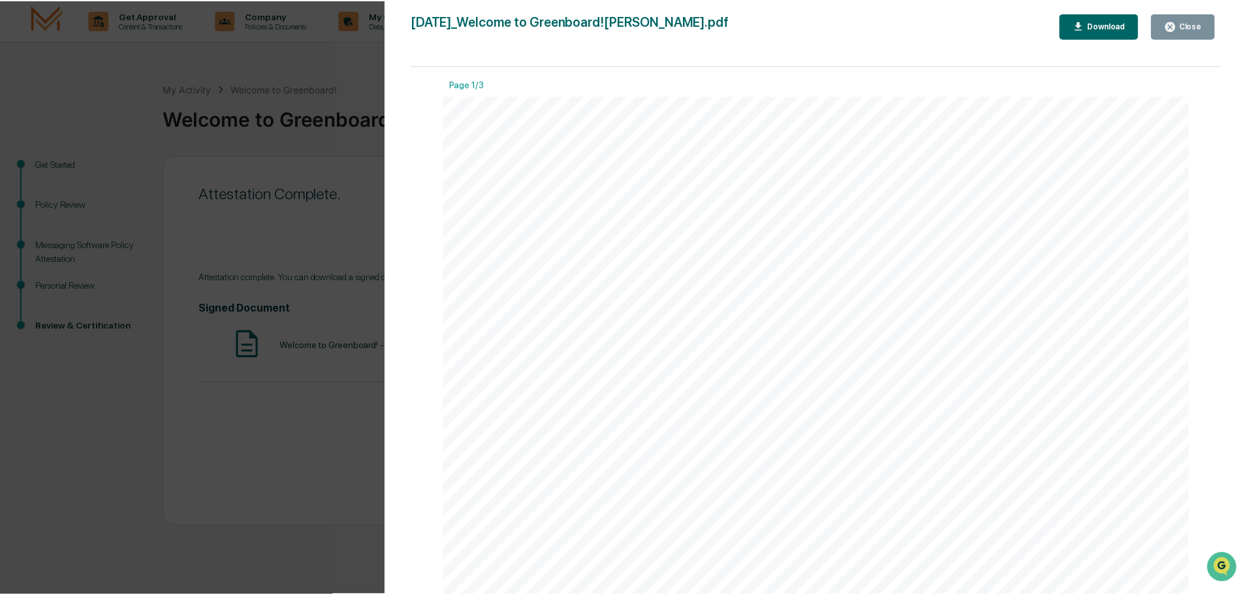
scroll to position [392, 0]
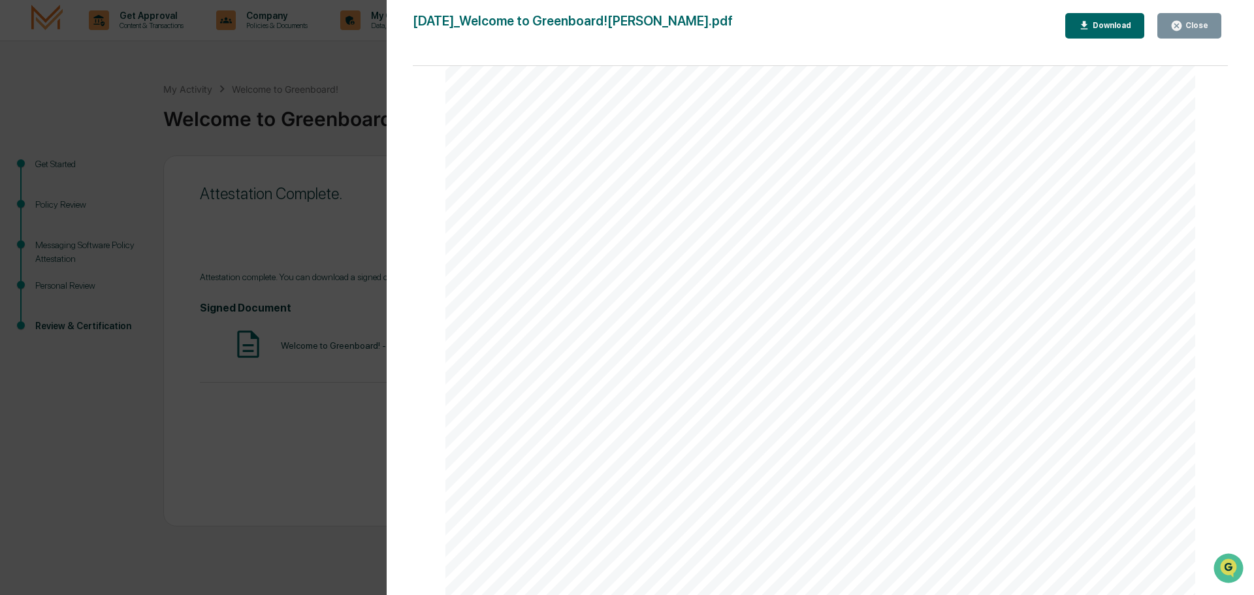
click at [1117, 31] on div "Download" at bounding box center [1105, 26] width 54 height 12
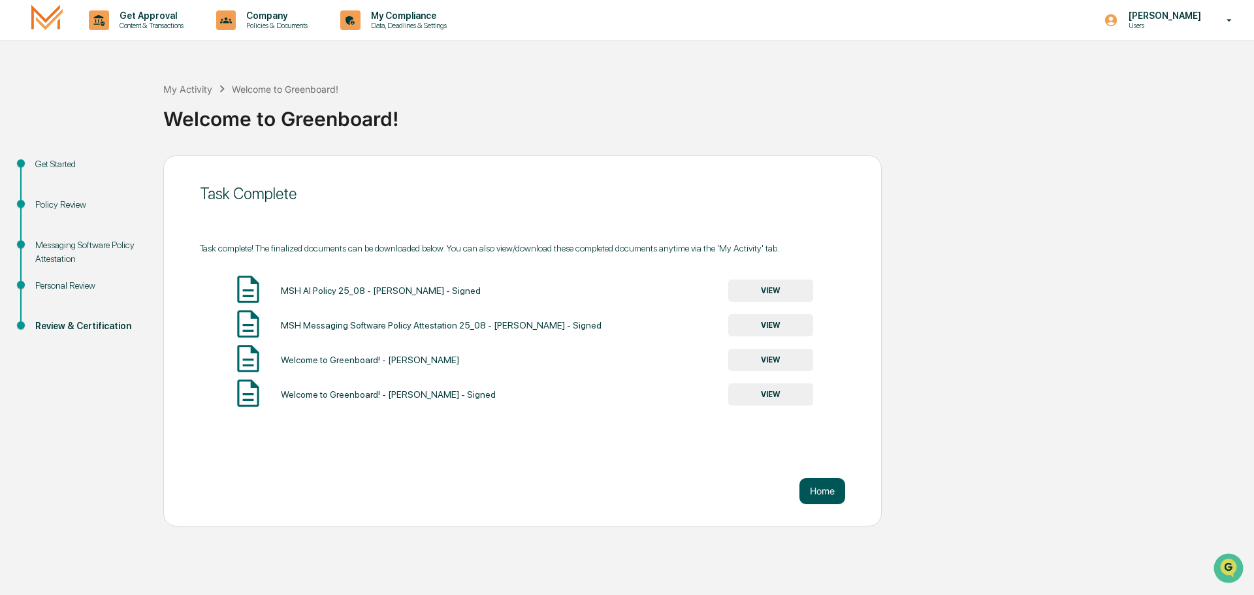
click at [806, 497] on button "Home" at bounding box center [822, 491] width 46 height 26
